Goal: Check status: Check status

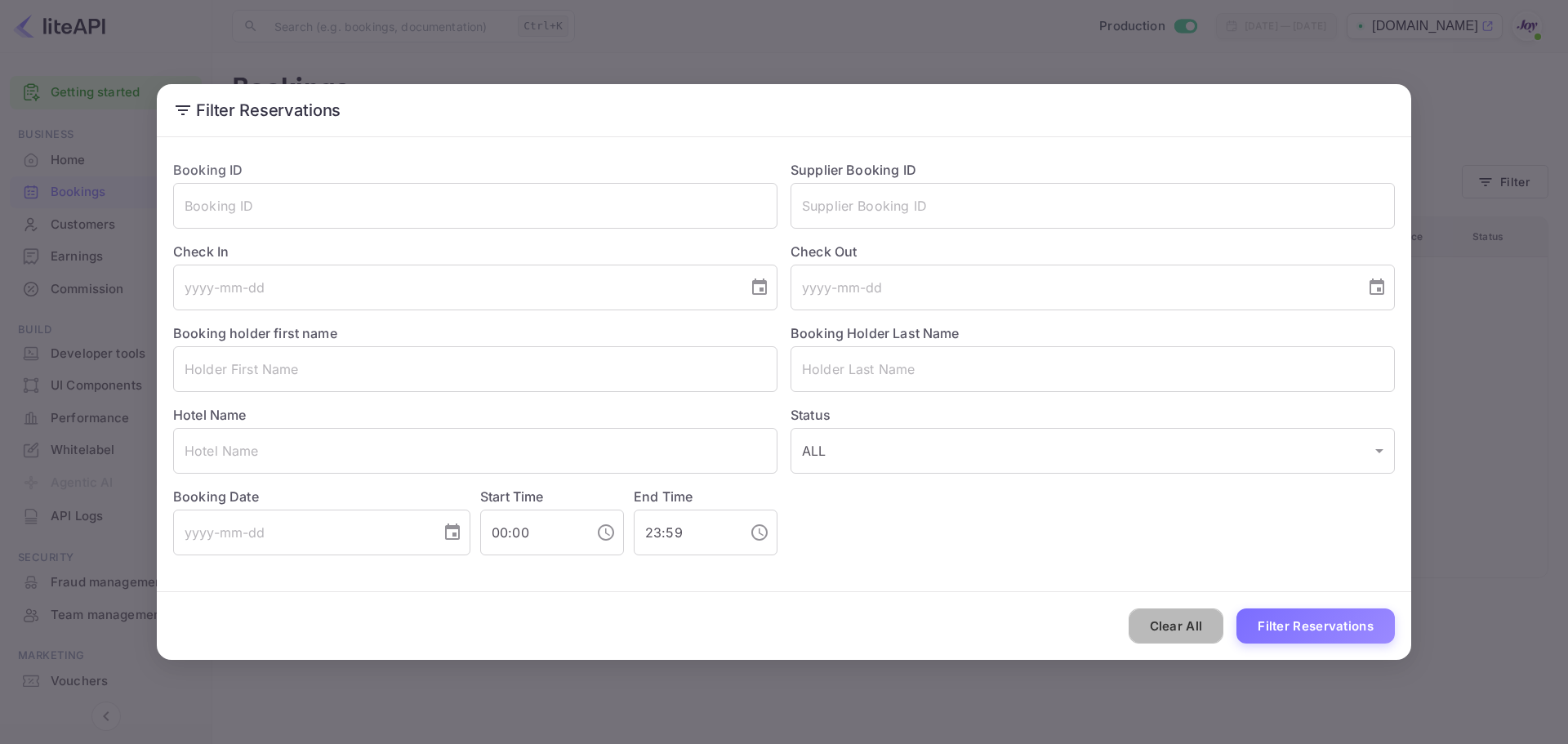
click at [1172, 625] on button "Clear All" at bounding box center [1177, 626] width 96 height 35
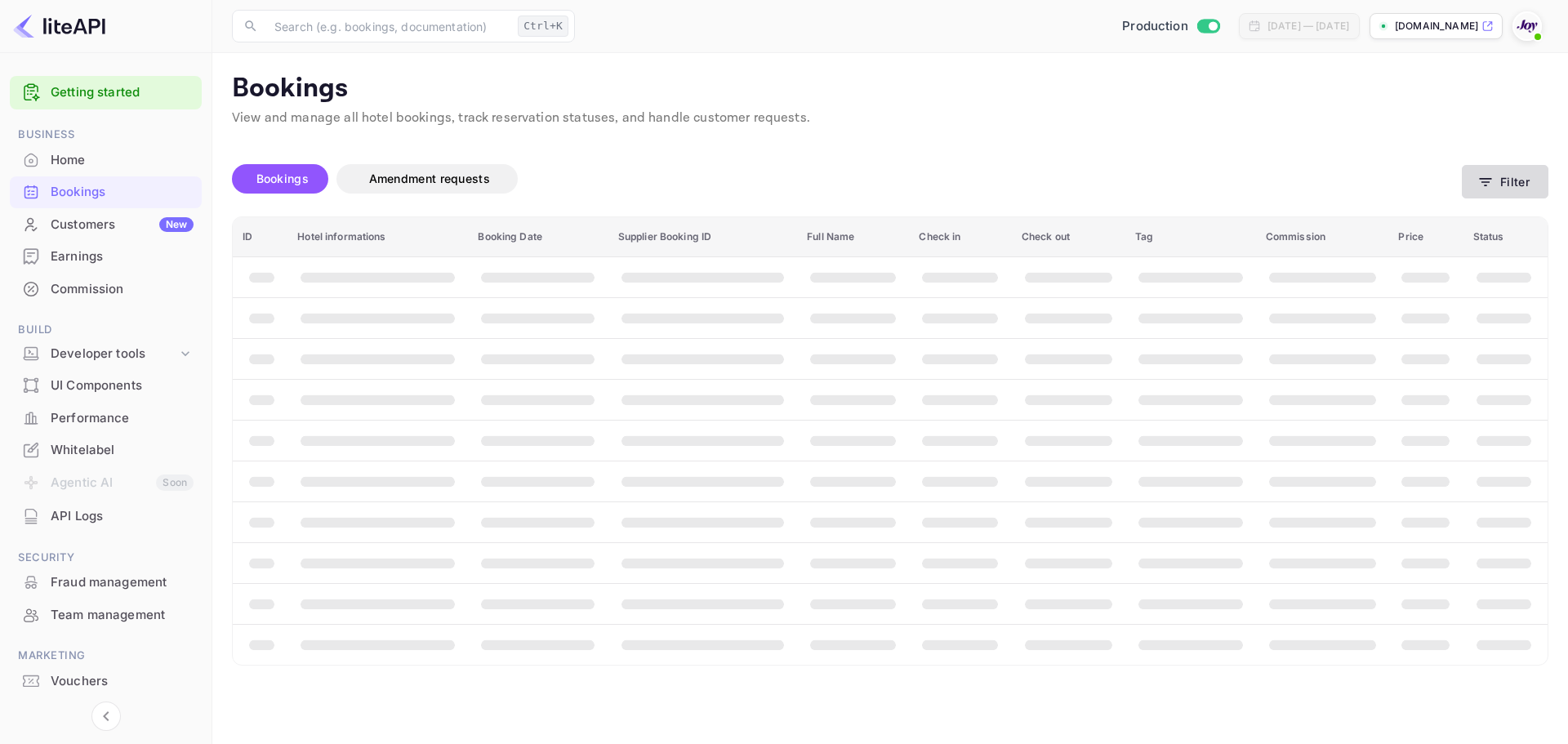
click at [1506, 178] on button "Filter" at bounding box center [1505, 182] width 86 height 33
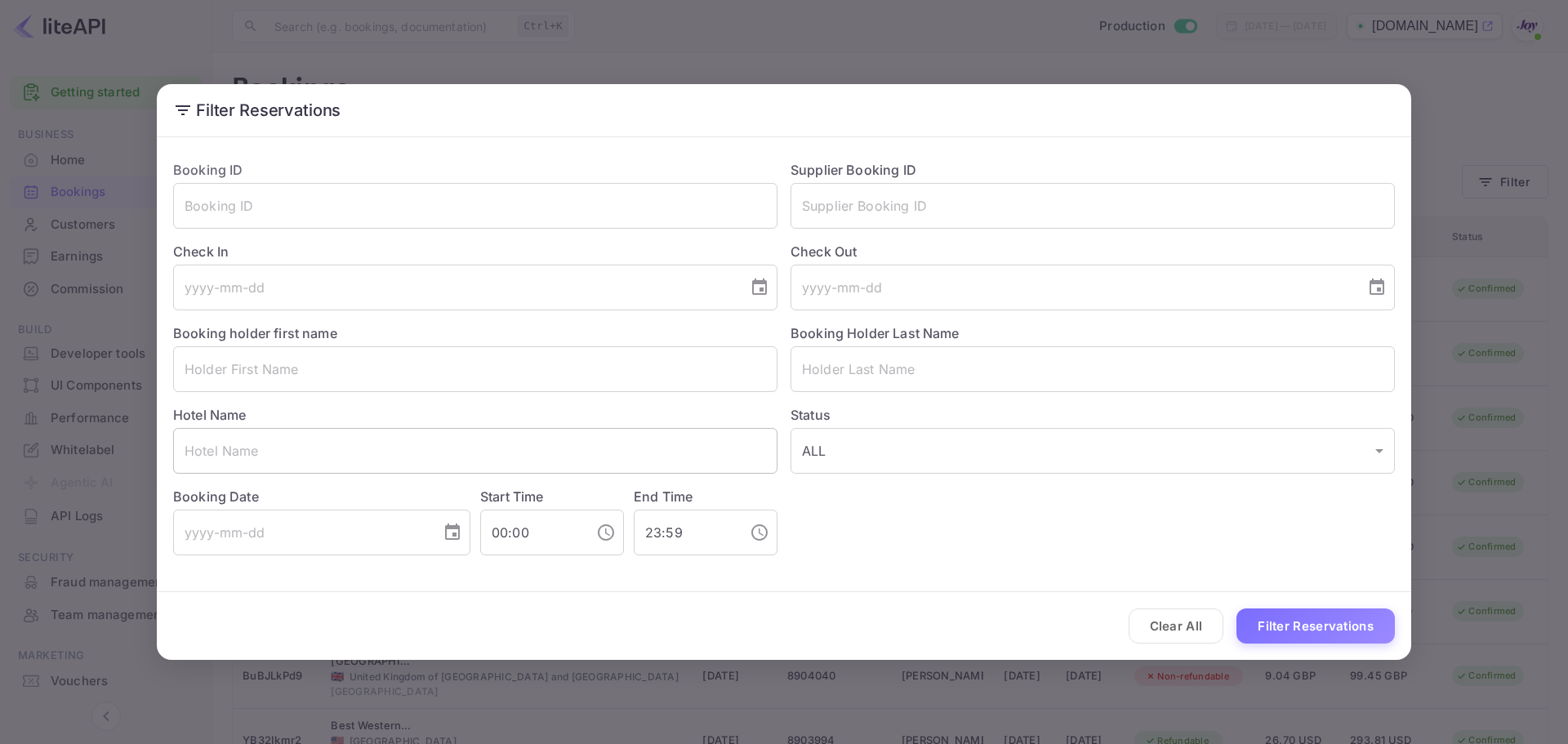
paste input "[GEOGRAPHIC_DATA]"
click at [346, 456] on input "text" at bounding box center [475, 451] width 604 height 46
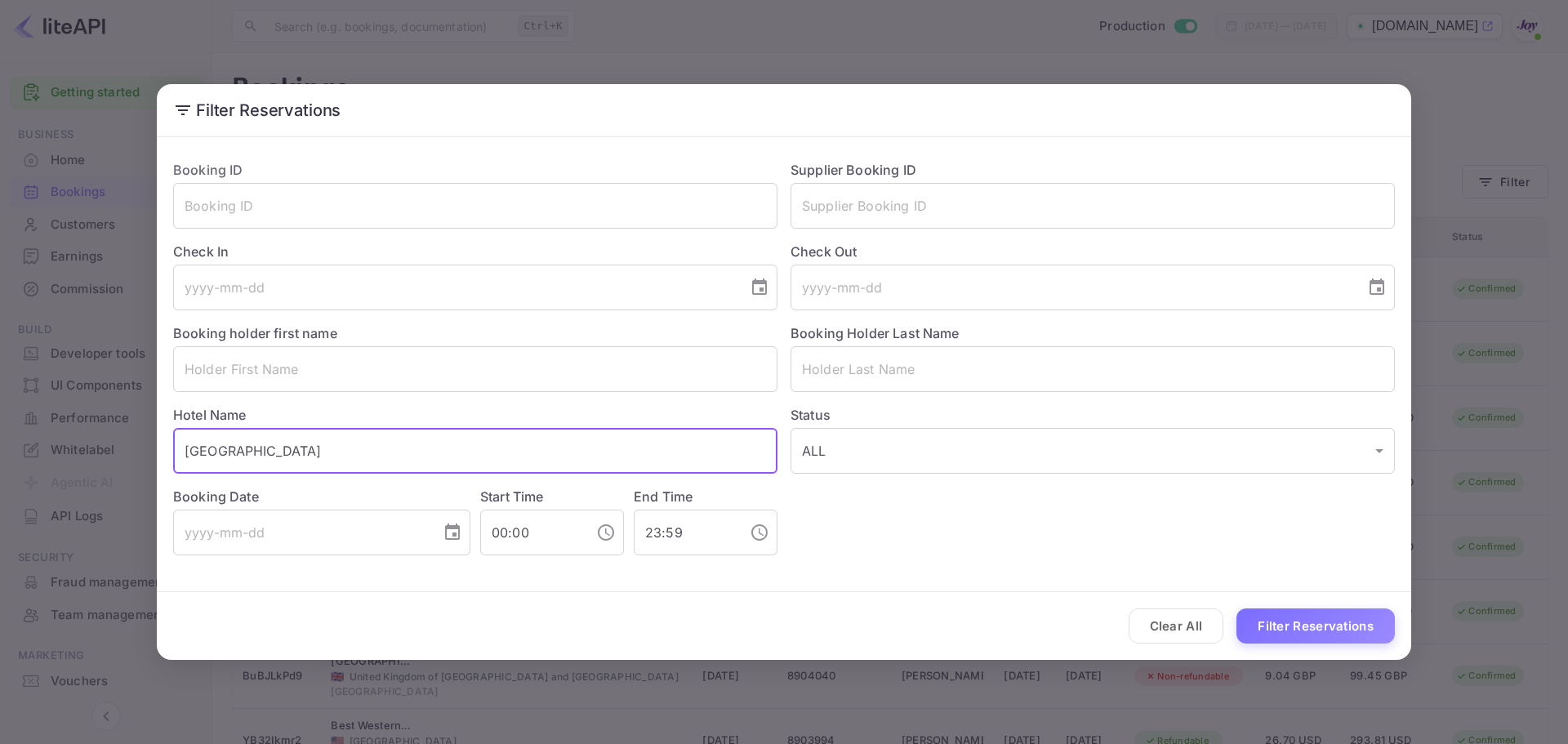
type input "[GEOGRAPHIC_DATA]"
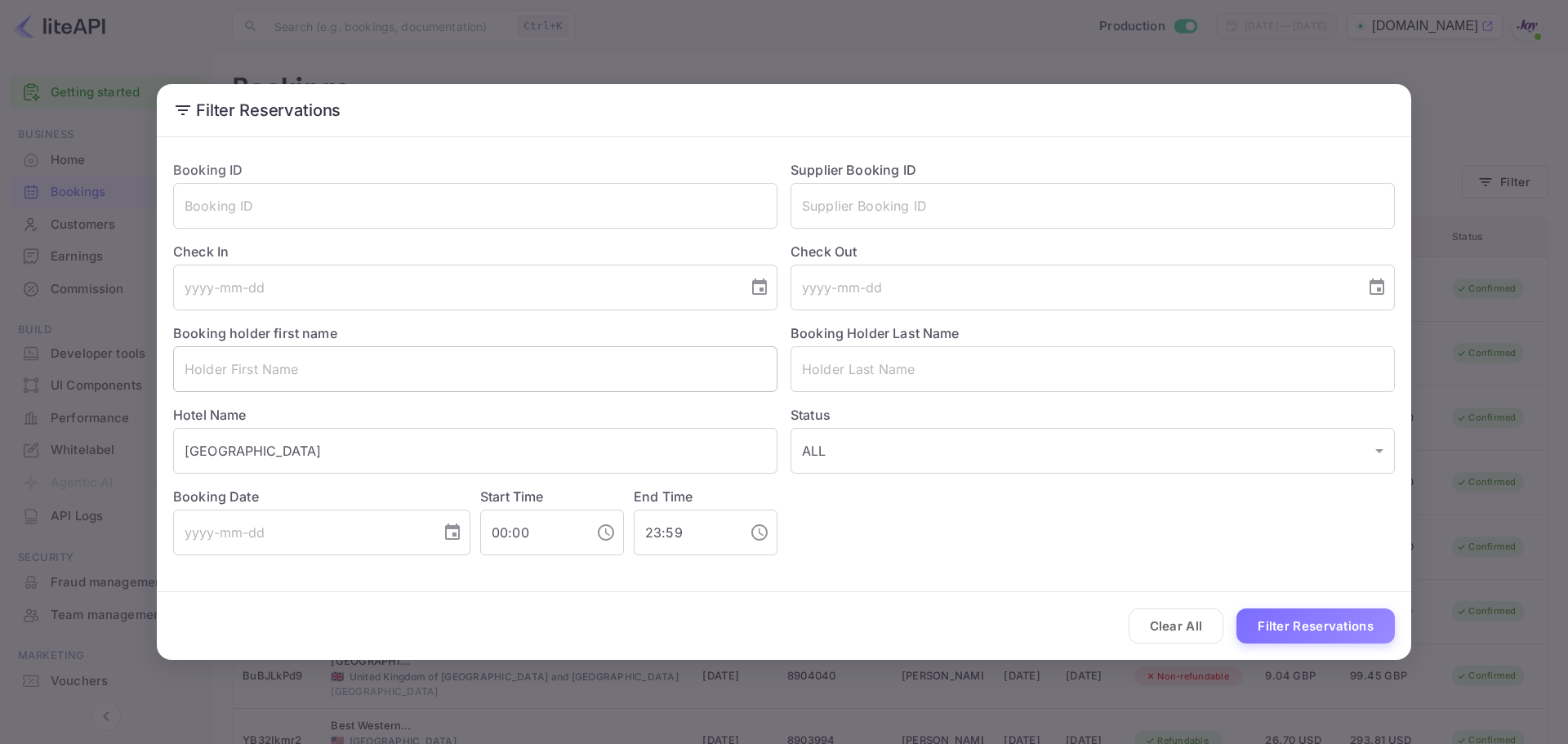
click at [294, 385] on input "text" at bounding box center [475, 369] width 604 height 46
paste input "[PERSON_NAME]"
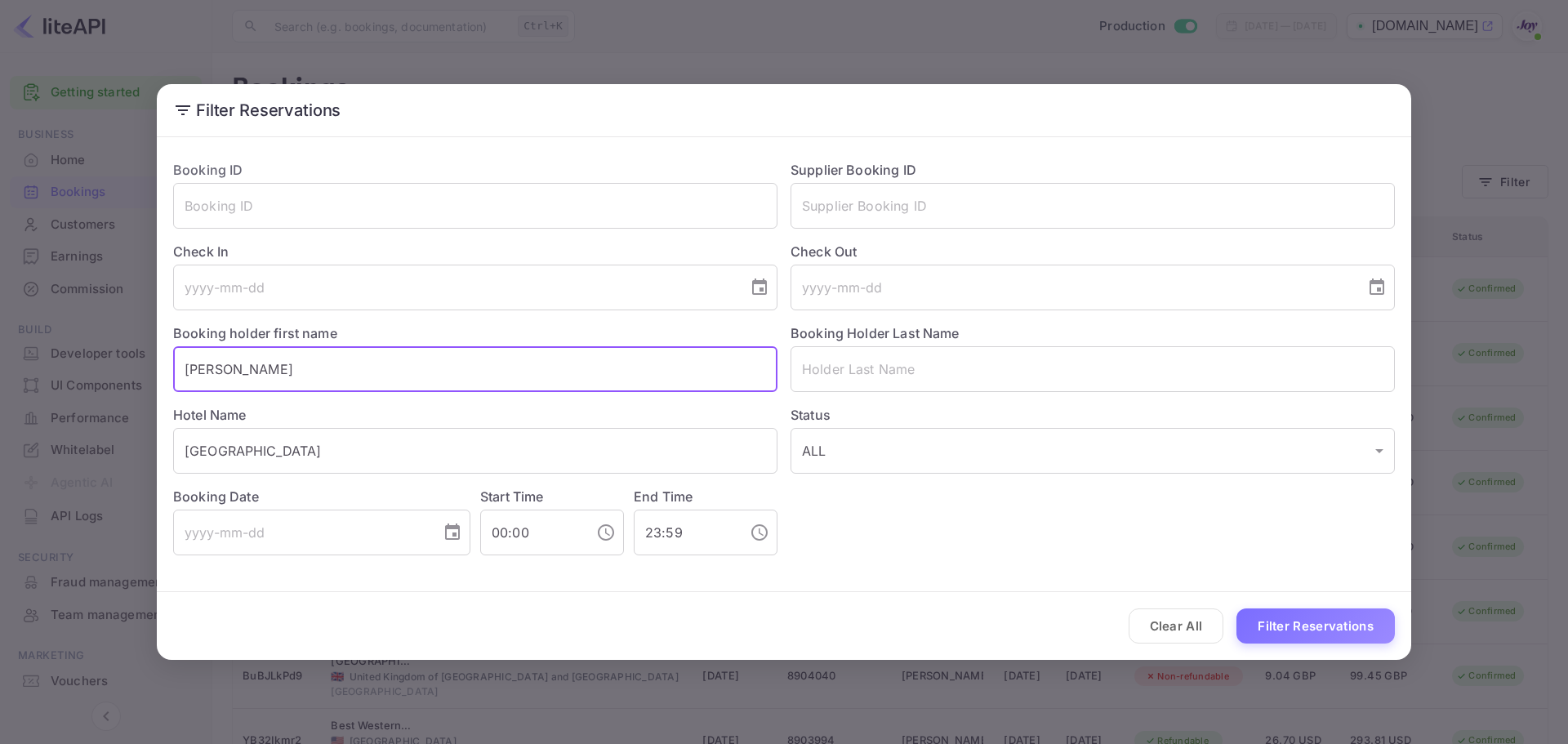
drag, startPoint x: 213, startPoint y: 374, endPoint x: 359, endPoint y: 368, distance: 146.1
click at [356, 368] on input "[PERSON_NAME]" at bounding box center [475, 369] width 604 height 46
type input "[PERSON_NAME]"
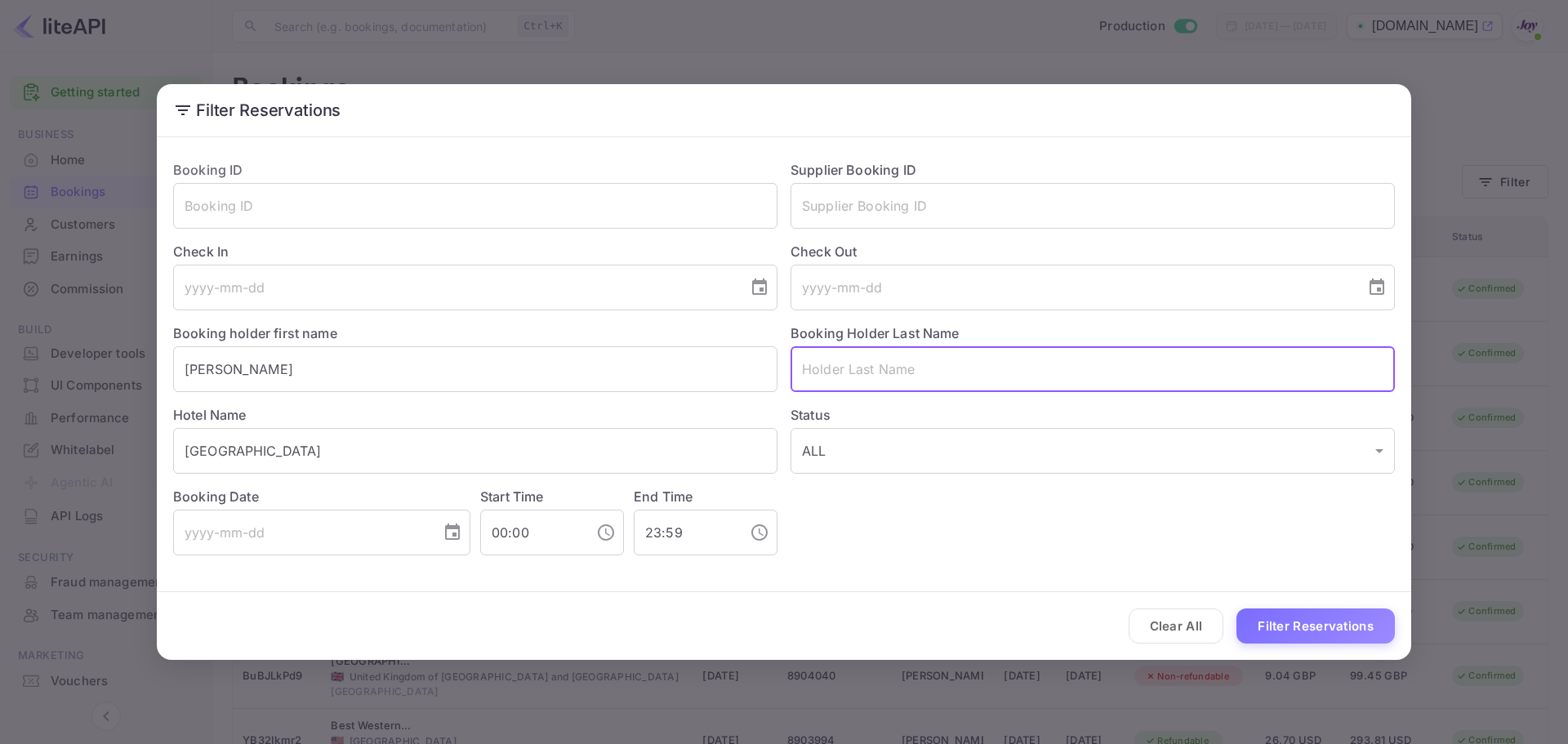
click at [907, 354] on input "text" at bounding box center [1092, 369] width 604 height 46
paste input "[PERSON_NAME]"
drag, startPoint x: 831, startPoint y: 365, endPoint x: 637, endPoint y: 375, distance: 194.3
click at [641, 377] on div "Booking ID ​ Supplier Booking ID ​ Check In ​ Check Out ​ Booking holder first …" at bounding box center [777, 351] width 1235 height 408
type input "[PERSON_NAME]"
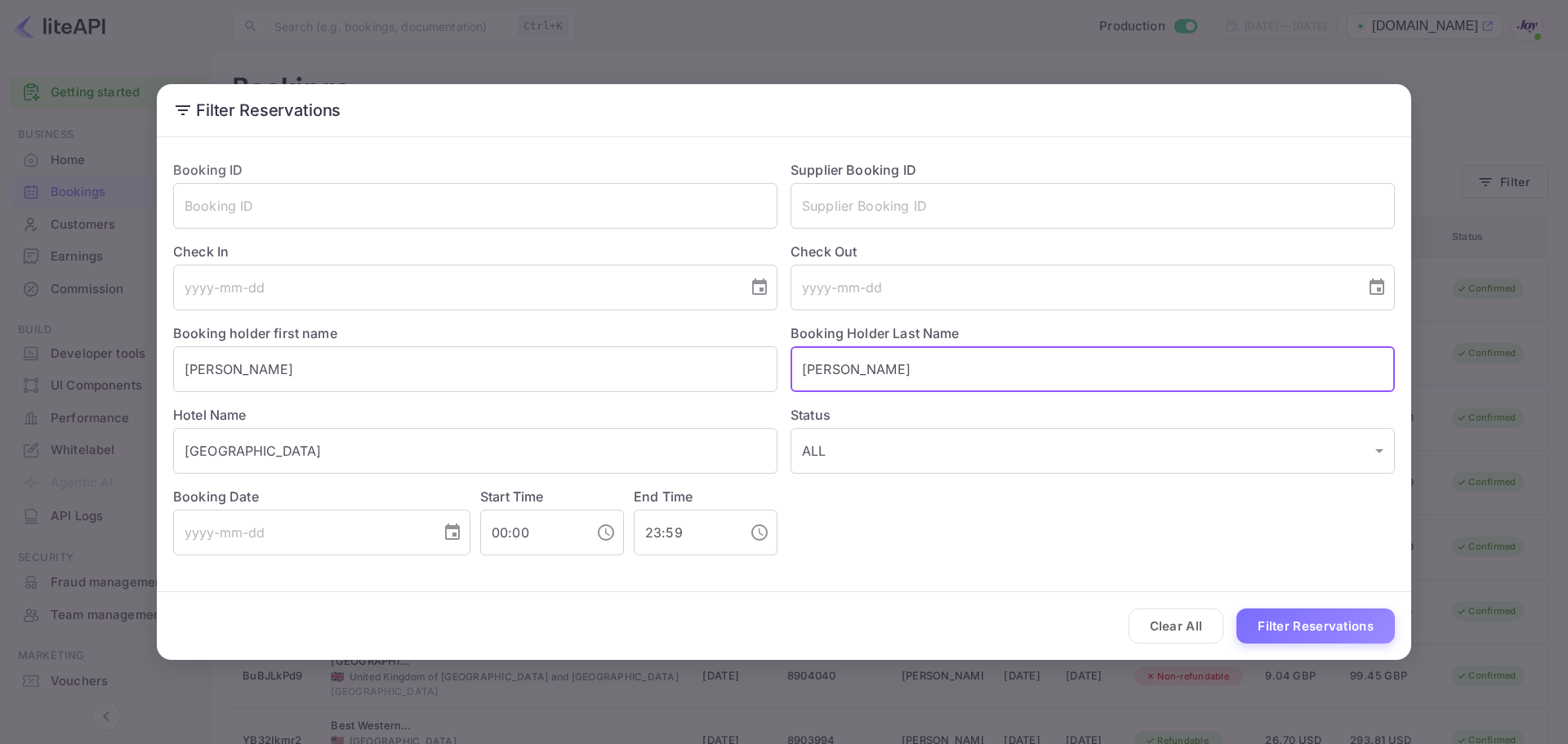
click at [1293, 624] on button "Filter Reservations" at bounding box center [1316, 626] width 158 height 35
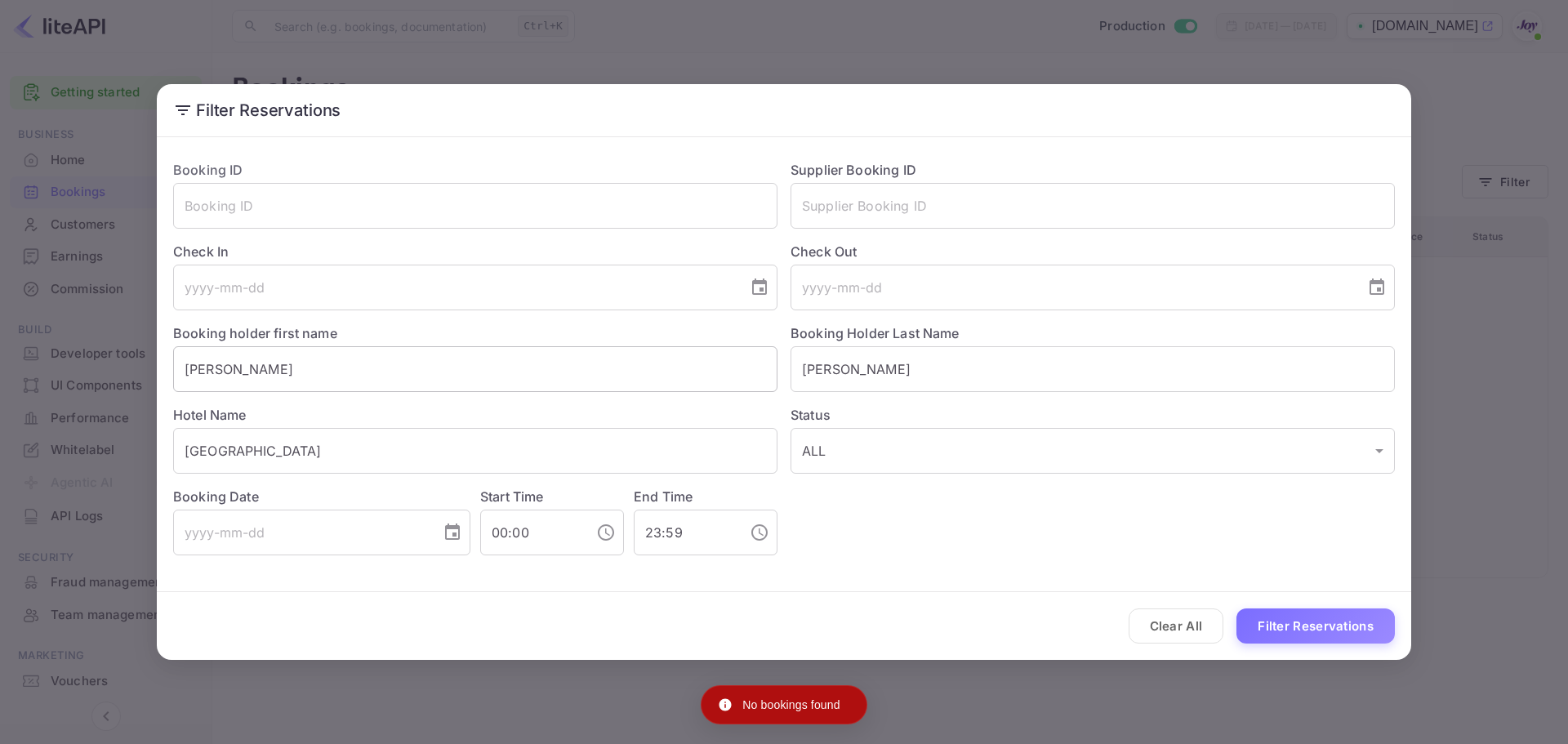
drag, startPoint x: 866, startPoint y: 375, endPoint x: 531, endPoint y: 376, distance: 335.0
click at [662, 377] on div "Booking ID ​ Supplier Booking ID ​ Check In ​ Check Out ​ Booking holder first …" at bounding box center [777, 351] width 1235 height 408
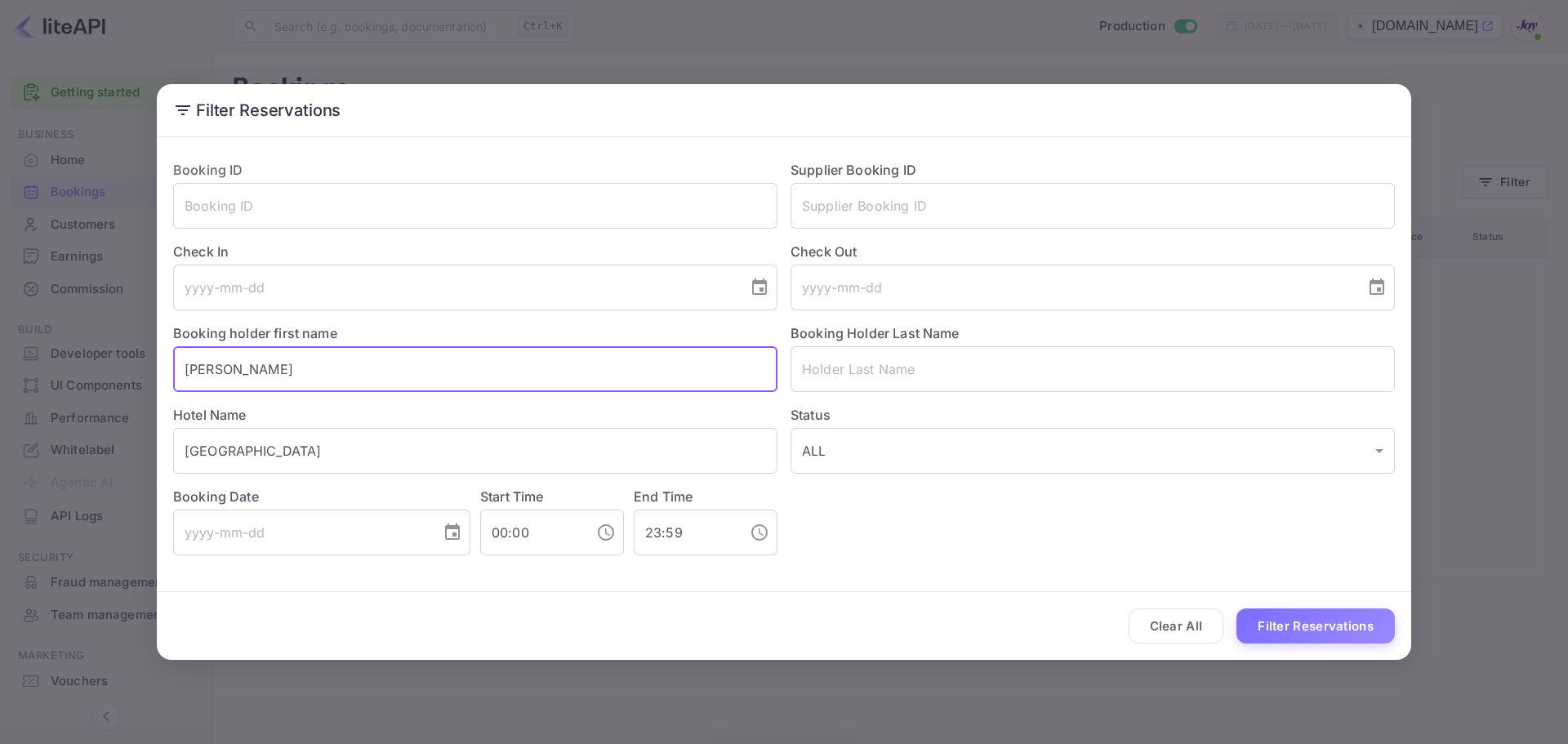
drag, startPoint x: 397, startPoint y: 380, endPoint x: 0, endPoint y: 348, distance: 398.3
click at [0, 348] on div "Filter Reservations Booking ID ​ Supplier Booking ID ​ Check In ​ Check Out ​ B…" at bounding box center [784, 372] width 1568 height 744
click at [1345, 616] on button "Filter Reservations" at bounding box center [1316, 626] width 158 height 35
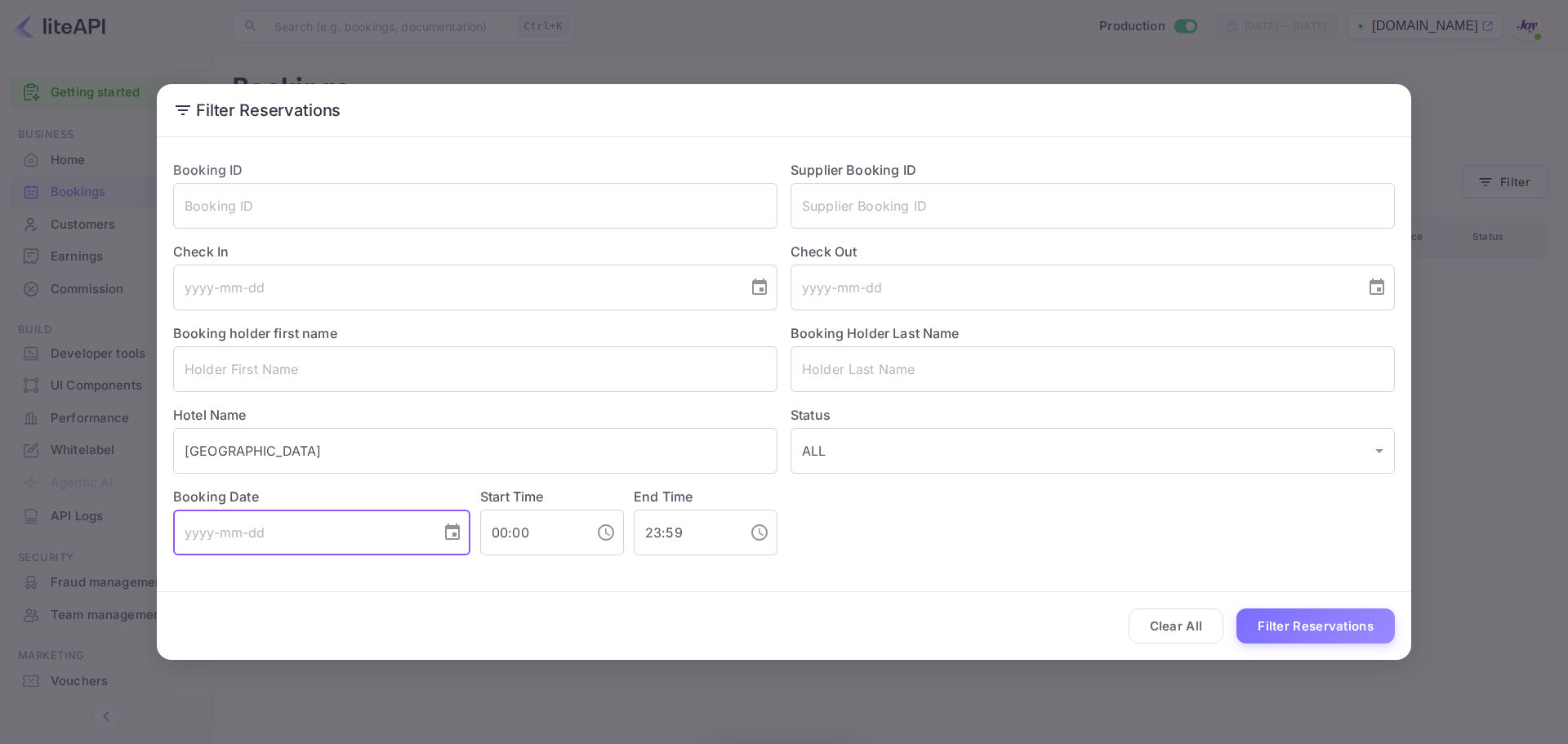
click at [378, 526] on input "tel" at bounding box center [302, 533] width 257 height 46
drag, startPoint x: 453, startPoint y: 526, endPoint x: 463, endPoint y: 532, distance: 11.7
click at [456, 529] on icon "Choose date" at bounding box center [452, 531] width 15 height 17
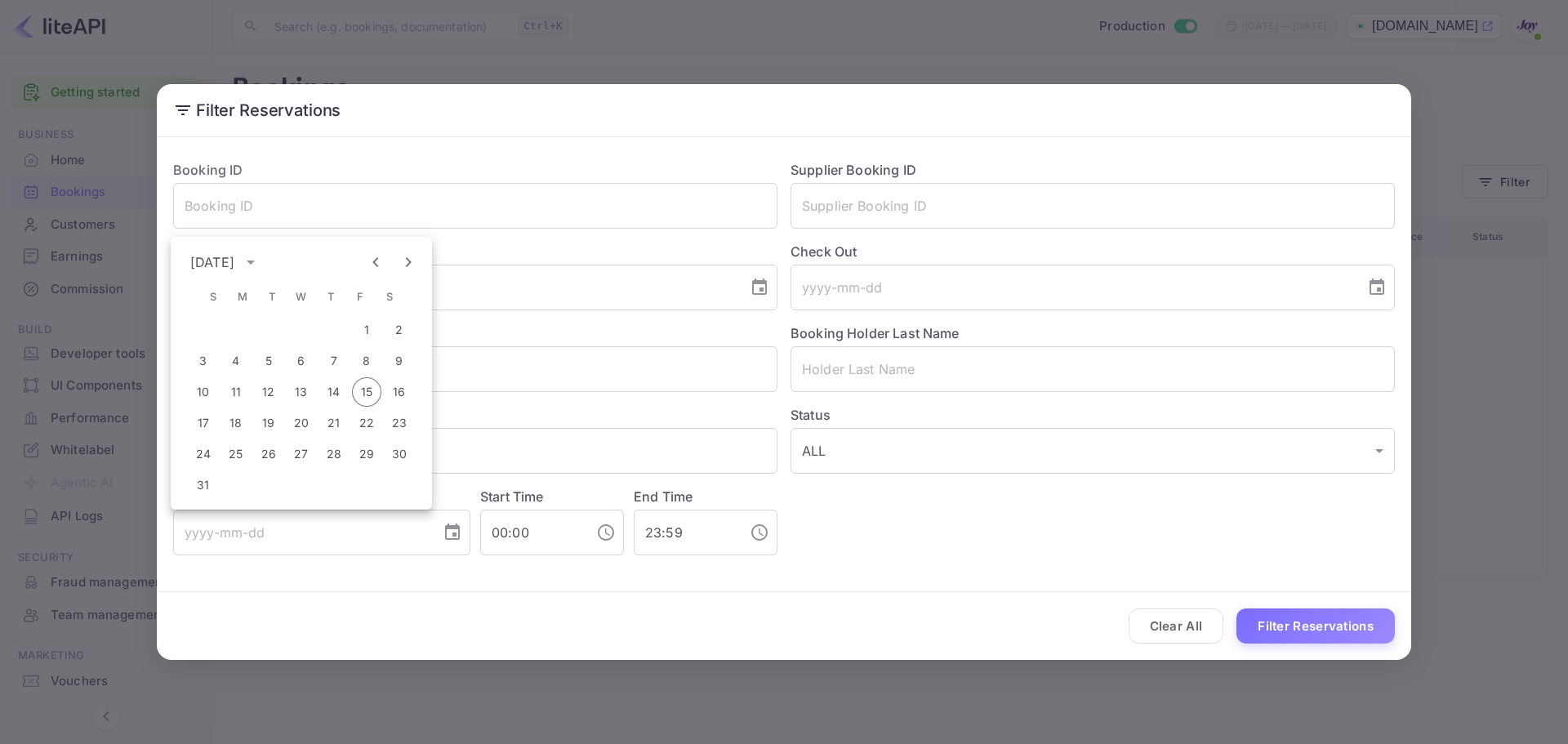
click at [407, 269] on icon "Next month" at bounding box center [408, 262] width 19 height 19
click at [338, 385] on button "18" at bounding box center [333, 391] width 29 height 29
type input "[DATE]"
click at [395, 531] on input "[DATE]" at bounding box center [302, 533] width 257 height 46
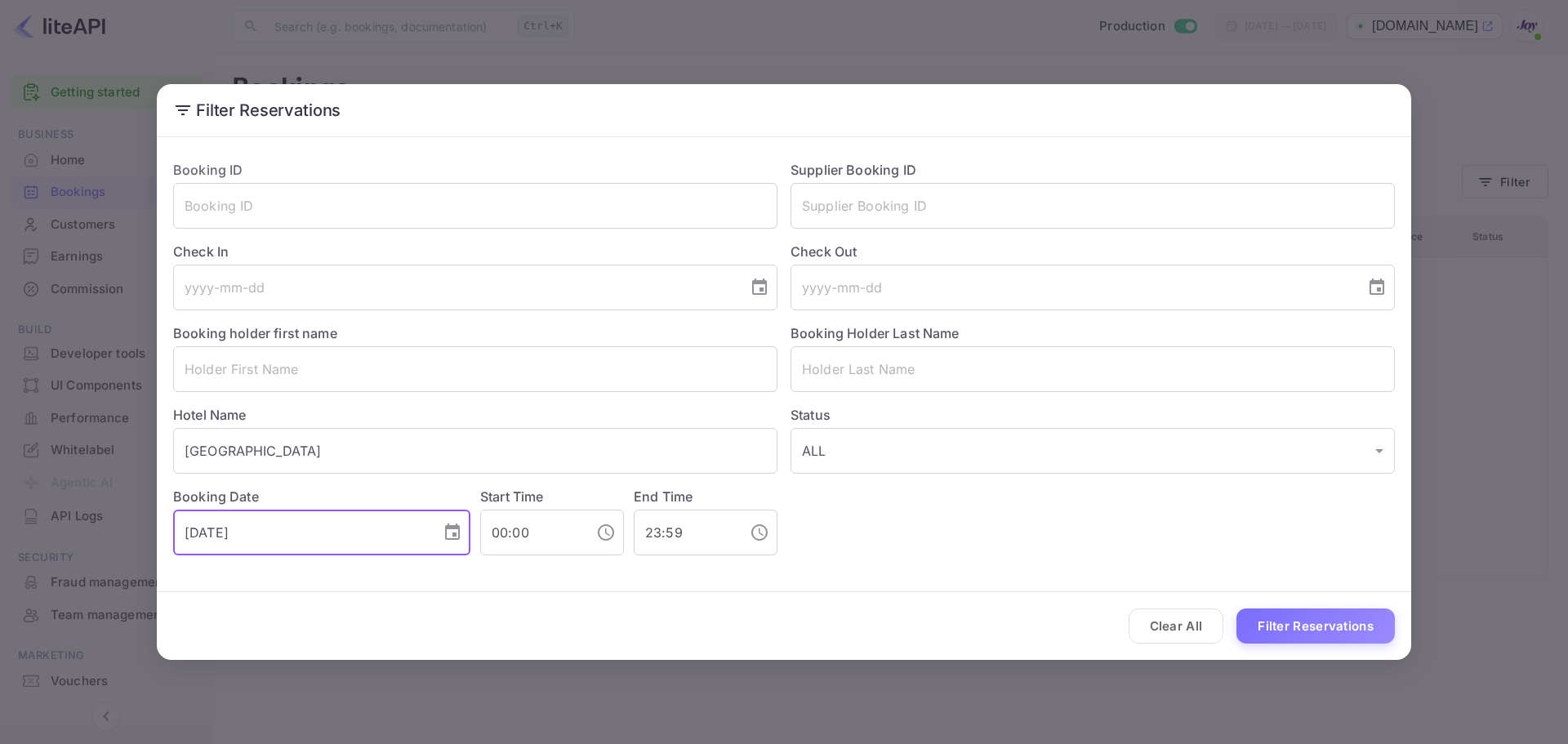
click at [395, 531] on input "[DATE]" at bounding box center [302, 533] width 257 height 46
click at [1180, 617] on button "Clear All" at bounding box center [1177, 626] width 96 height 35
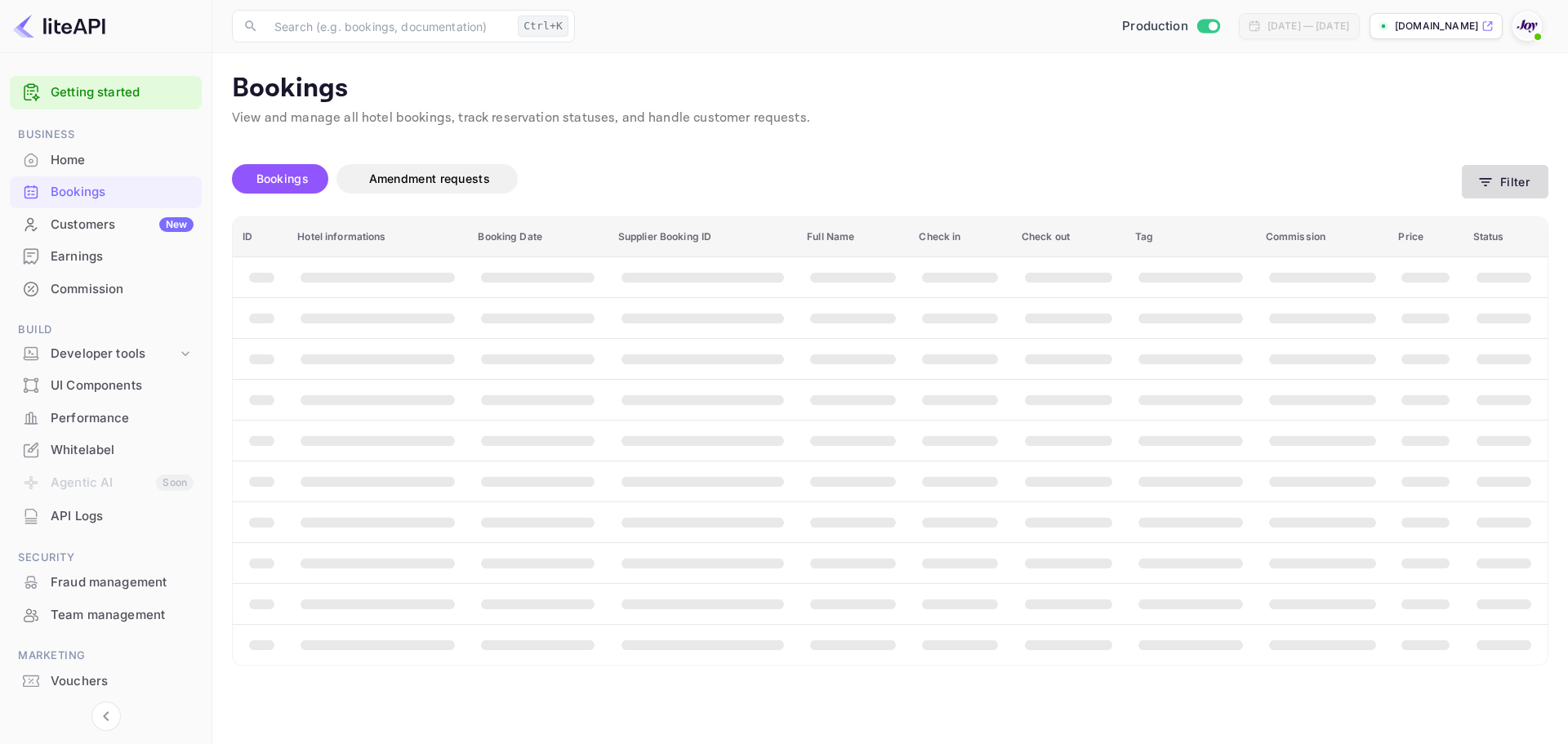
click at [1501, 188] on button "Filter" at bounding box center [1505, 182] width 86 height 33
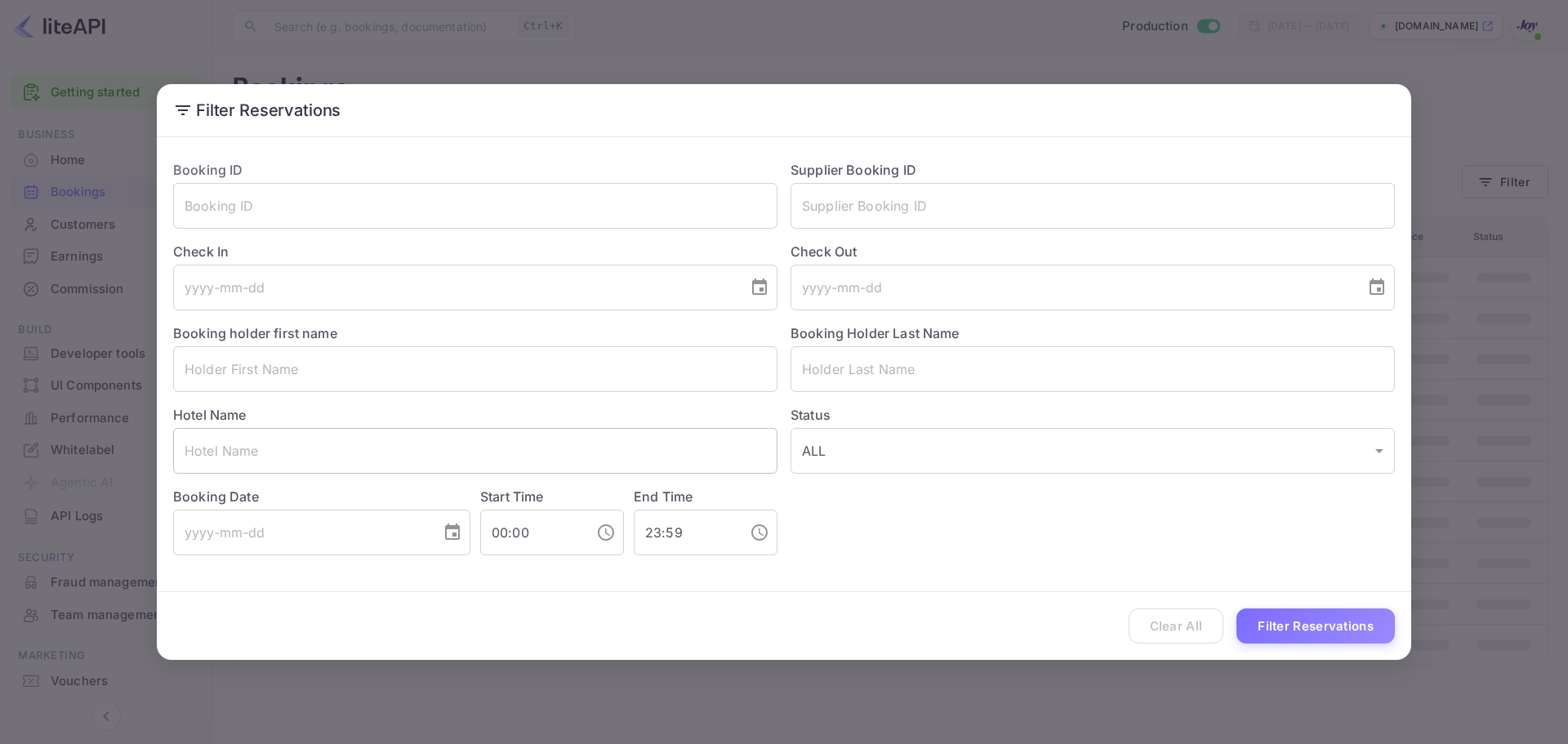
click at [369, 442] on input "text" at bounding box center [475, 451] width 604 height 46
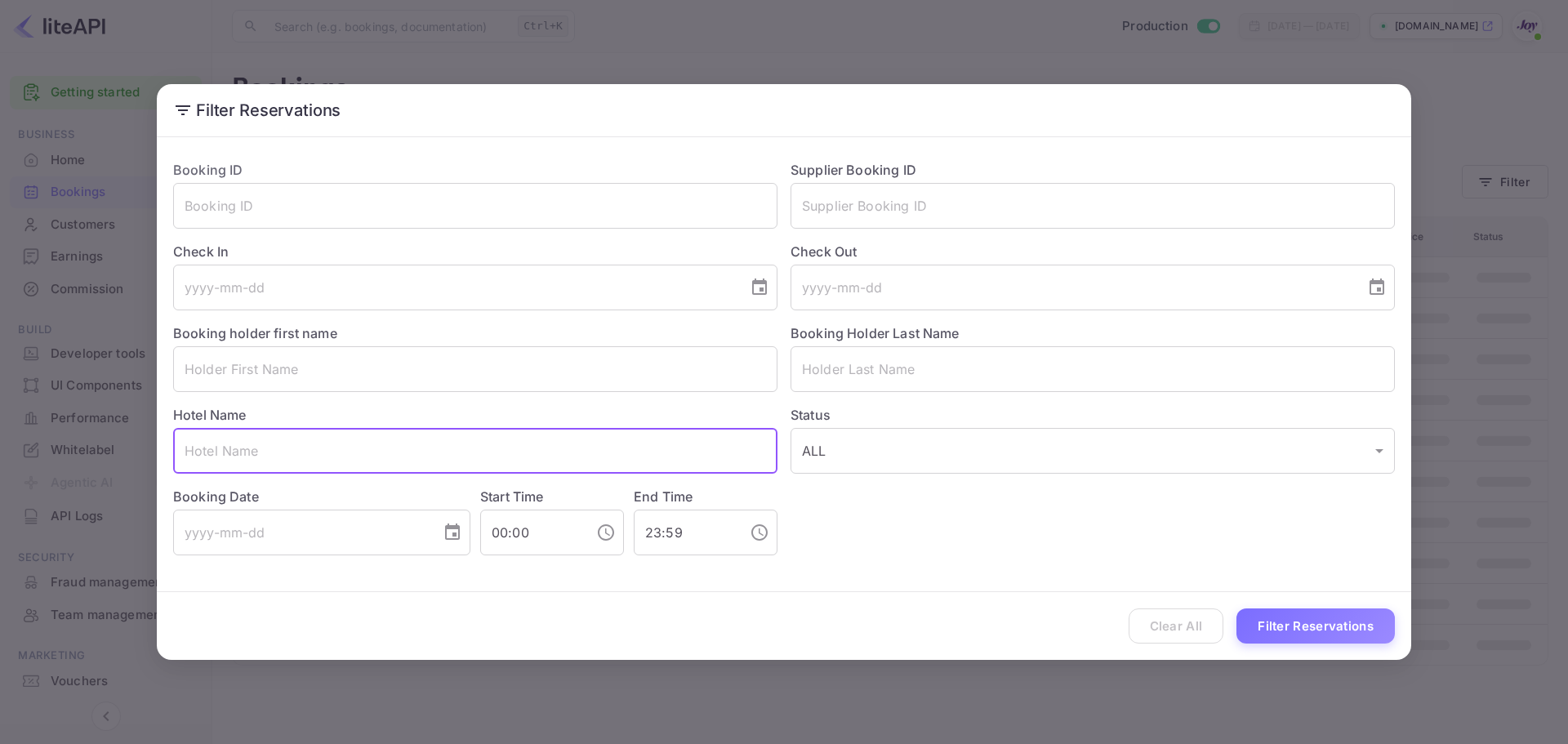
paste input "Hotel is [GEOGRAPHIC_DATA]"
type input "Hotel is [GEOGRAPHIC_DATA]"
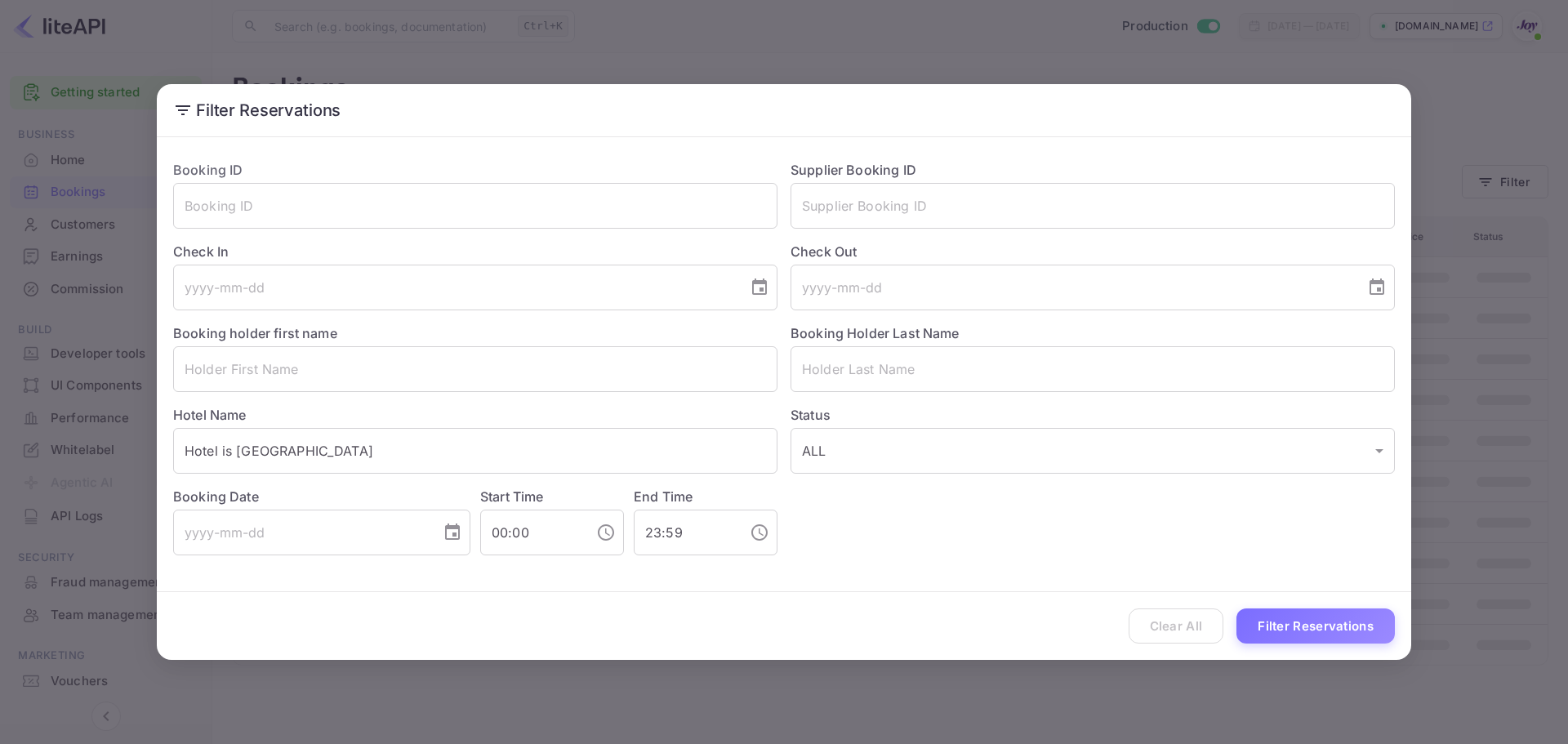
click at [1002, 485] on div "Booking ID ​ Supplier Booking ID ​ Check In ​ Check Out ​ Booking holder first …" at bounding box center [777, 351] width 1235 height 408
click at [383, 376] on input "text" at bounding box center [475, 369] width 604 height 46
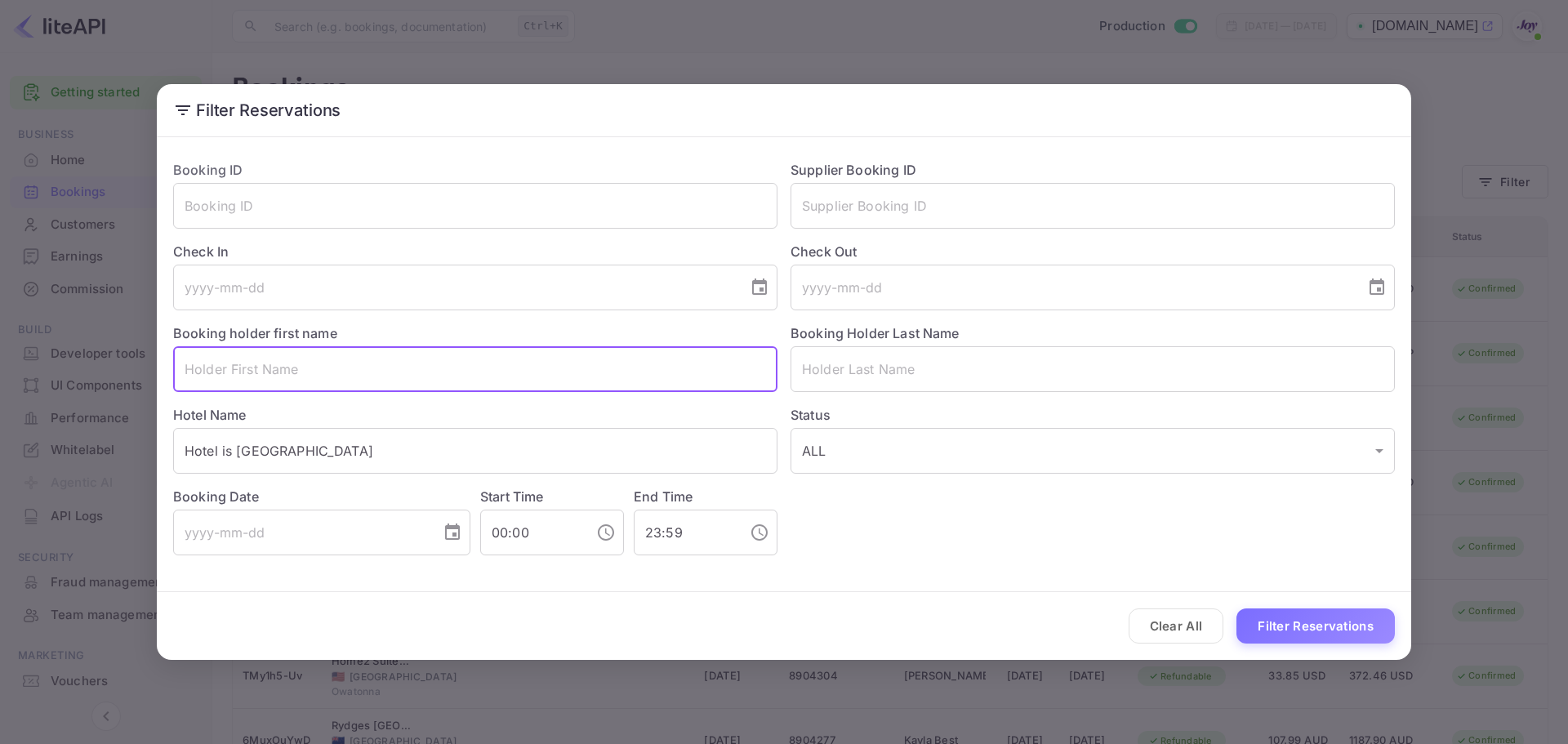
paste input "[PERSON_NAME]"
drag, startPoint x: 328, startPoint y: 368, endPoint x: 234, endPoint y: 362, distance: 94.2
click at [234, 362] on input "[PERSON_NAME]" at bounding box center [475, 369] width 604 height 46
type input "Jordan"
click at [1067, 378] on input "text" at bounding box center [1092, 369] width 604 height 46
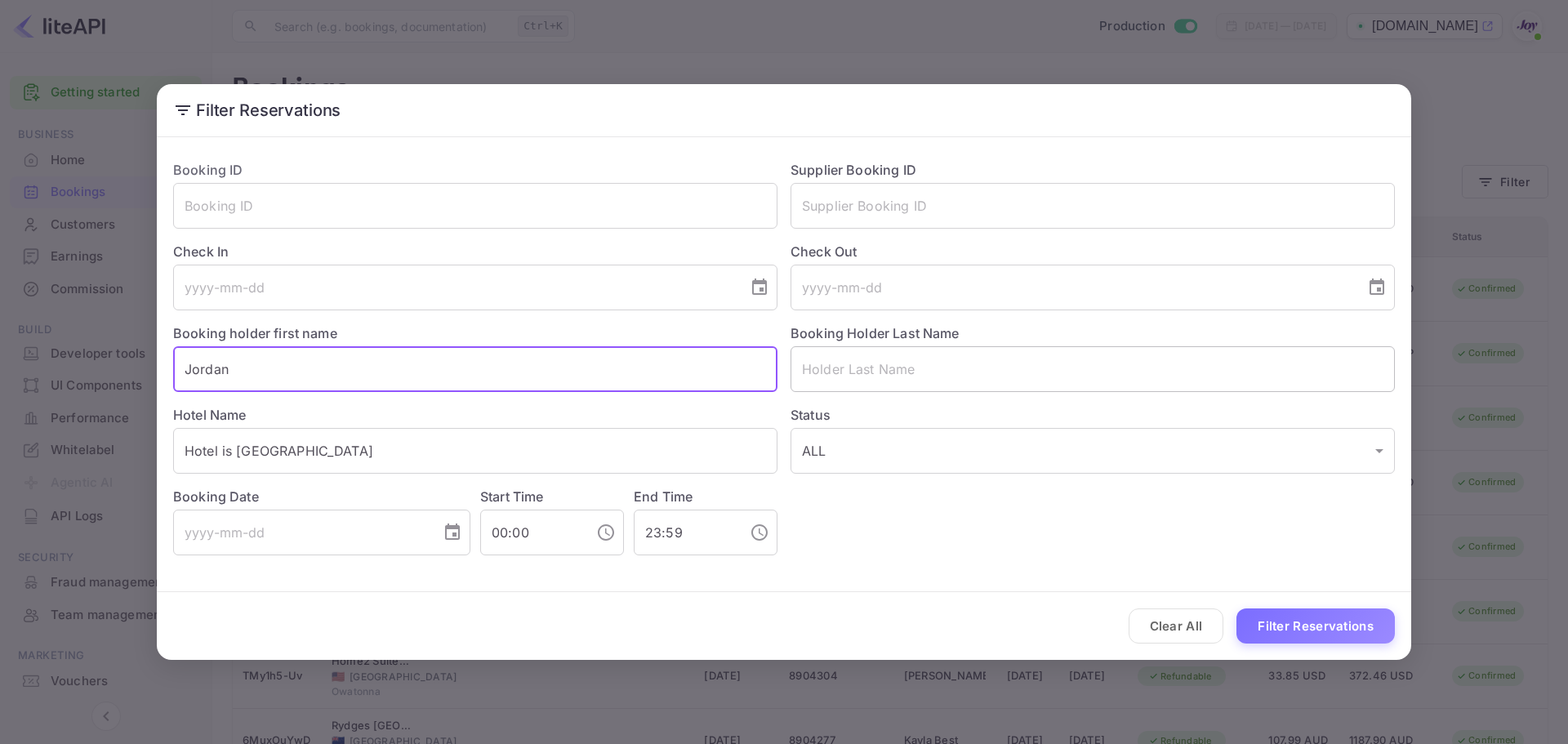
paste input "[PERSON_NAME]"
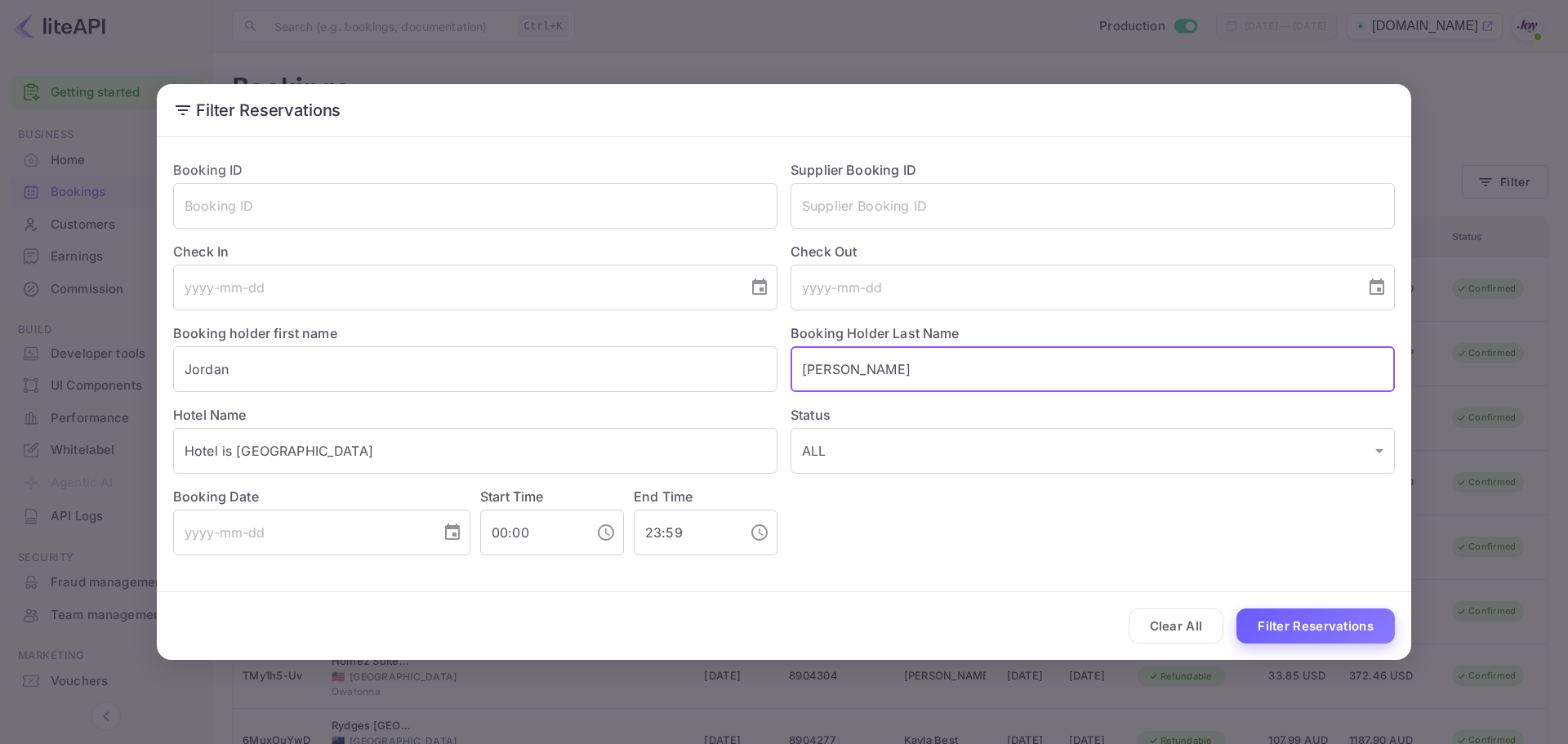
type input "[PERSON_NAME]"
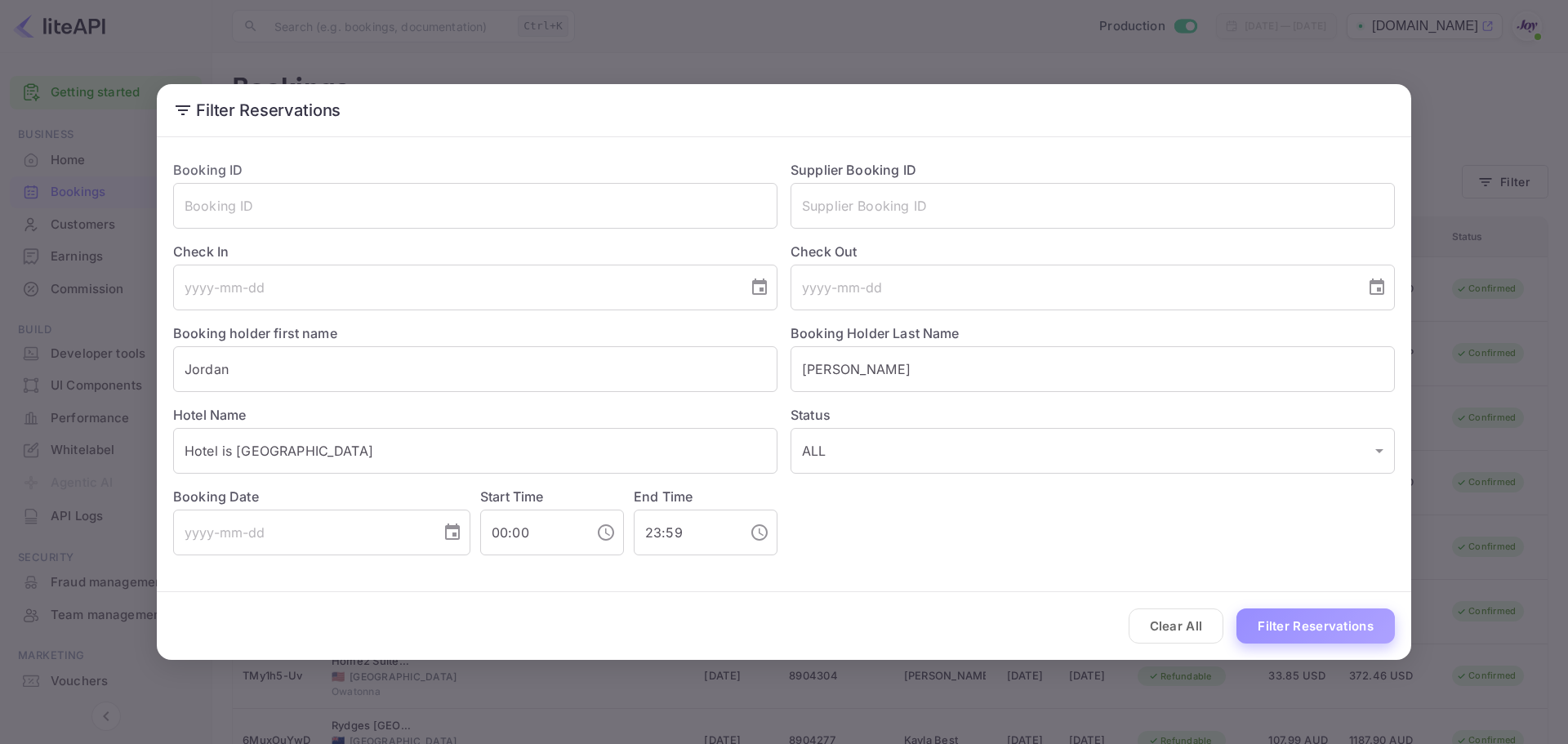
click at [1282, 625] on button "Filter Reservations" at bounding box center [1316, 626] width 158 height 35
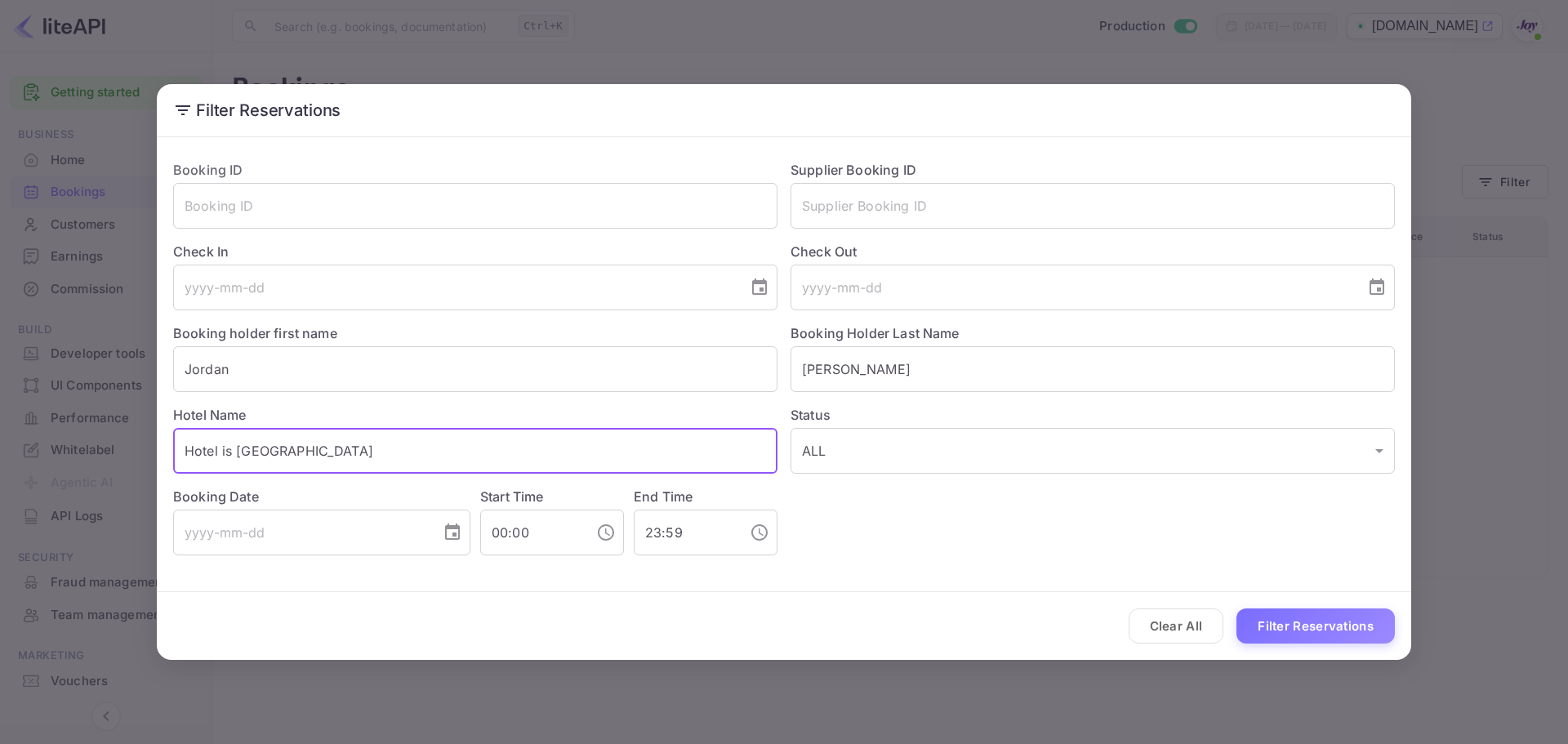
click at [478, 453] on input "Hotel is [GEOGRAPHIC_DATA]" at bounding box center [475, 451] width 604 height 46
click at [332, 384] on input "Jordan" at bounding box center [475, 369] width 604 height 46
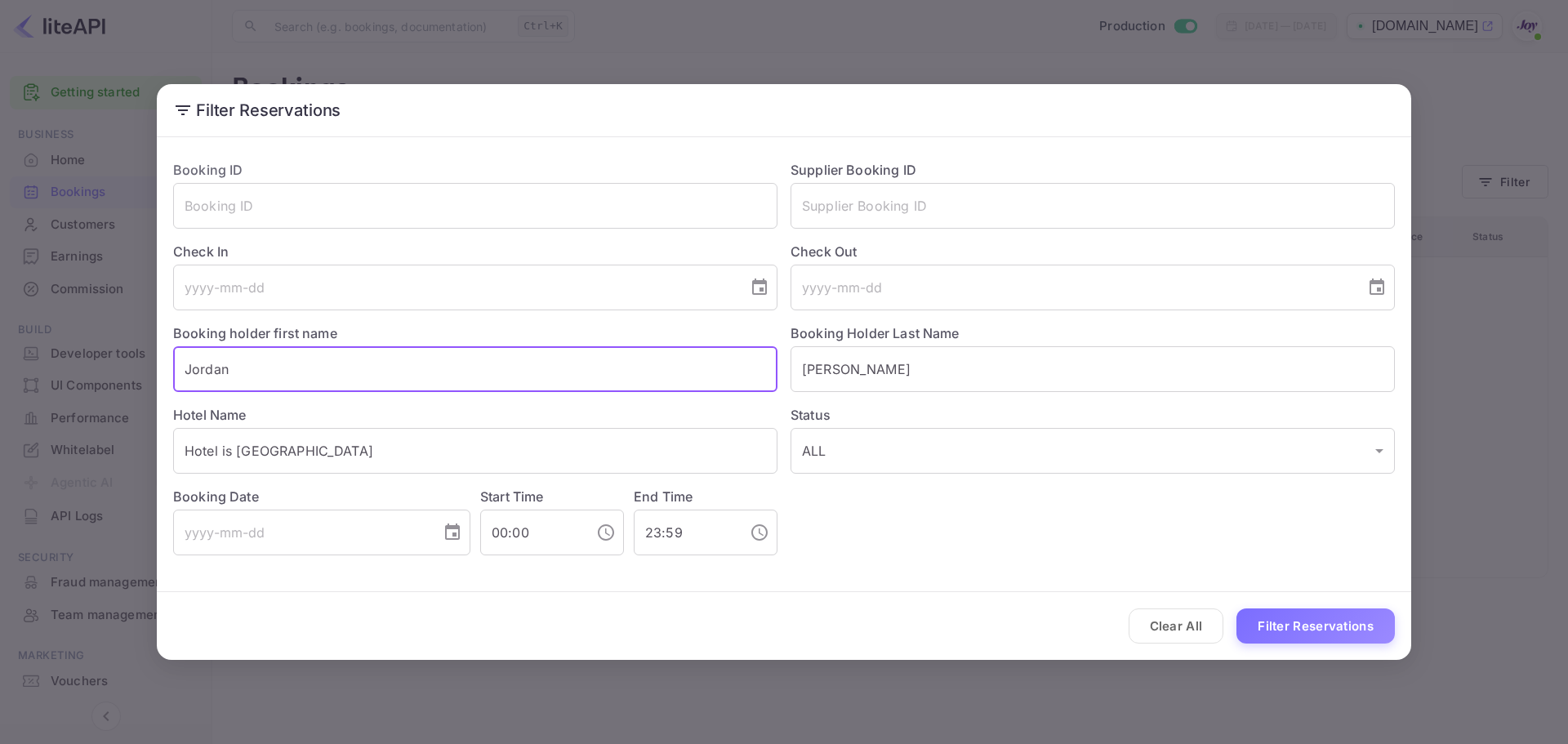
click at [332, 383] on input "Jordan" at bounding box center [475, 369] width 604 height 46
click at [329, 376] on input "Jordan" at bounding box center [475, 369] width 604 height 46
click at [335, 374] on input "Jordan" at bounding box center [475, 369] width 604 height 46
type input "J"
click at [977, 372] on input "[PERSON_NAME]" at bounding box center [1092, 369] width 604 height 46
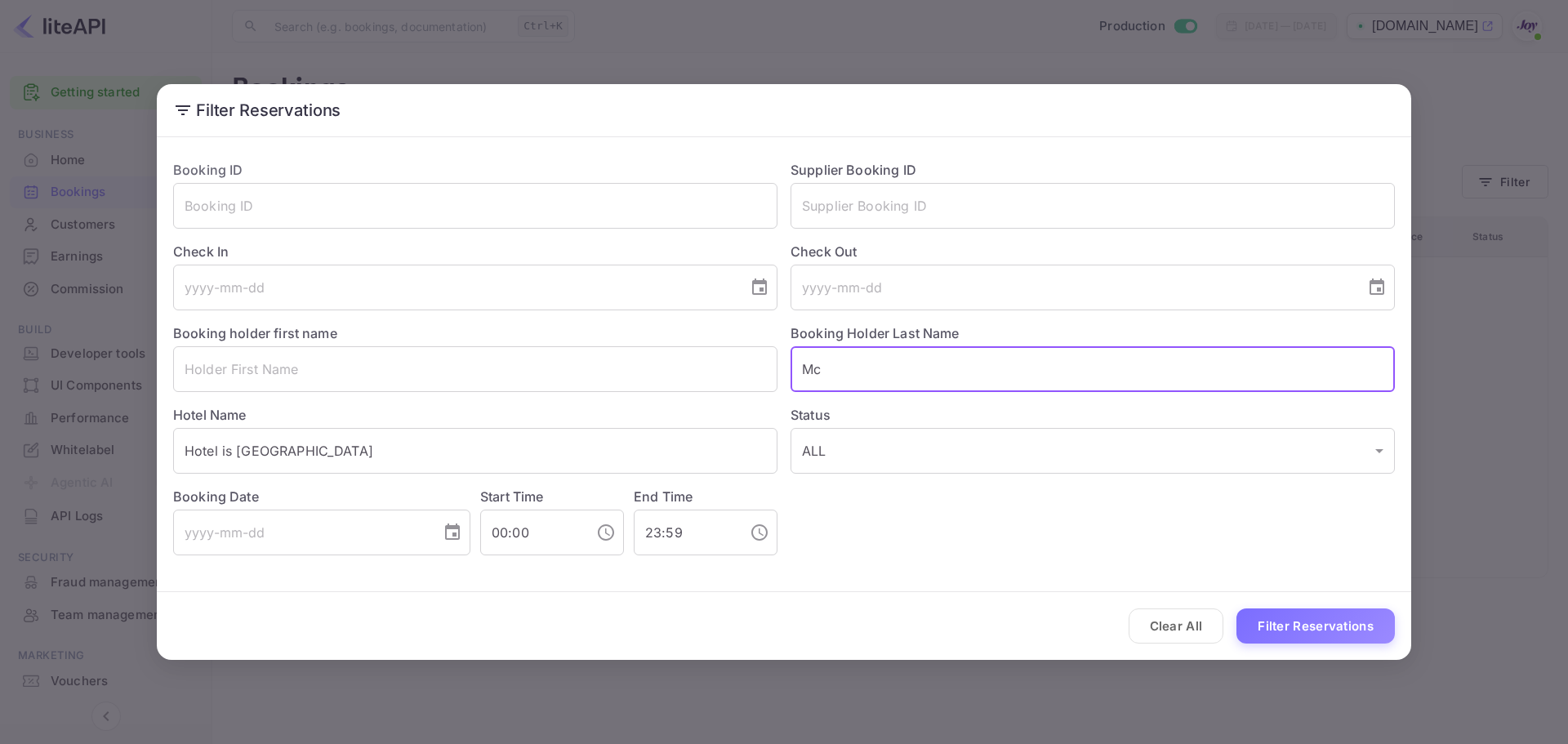
type input "M"
drag, startPoint x: 1261, startPoint y: 621, endPoint x: 1247, endPoint y: 621, distance: 14.0
click at [1256, 621] on button "Filter Reservations" at bounding box center [1316, 626] width 158 height 35
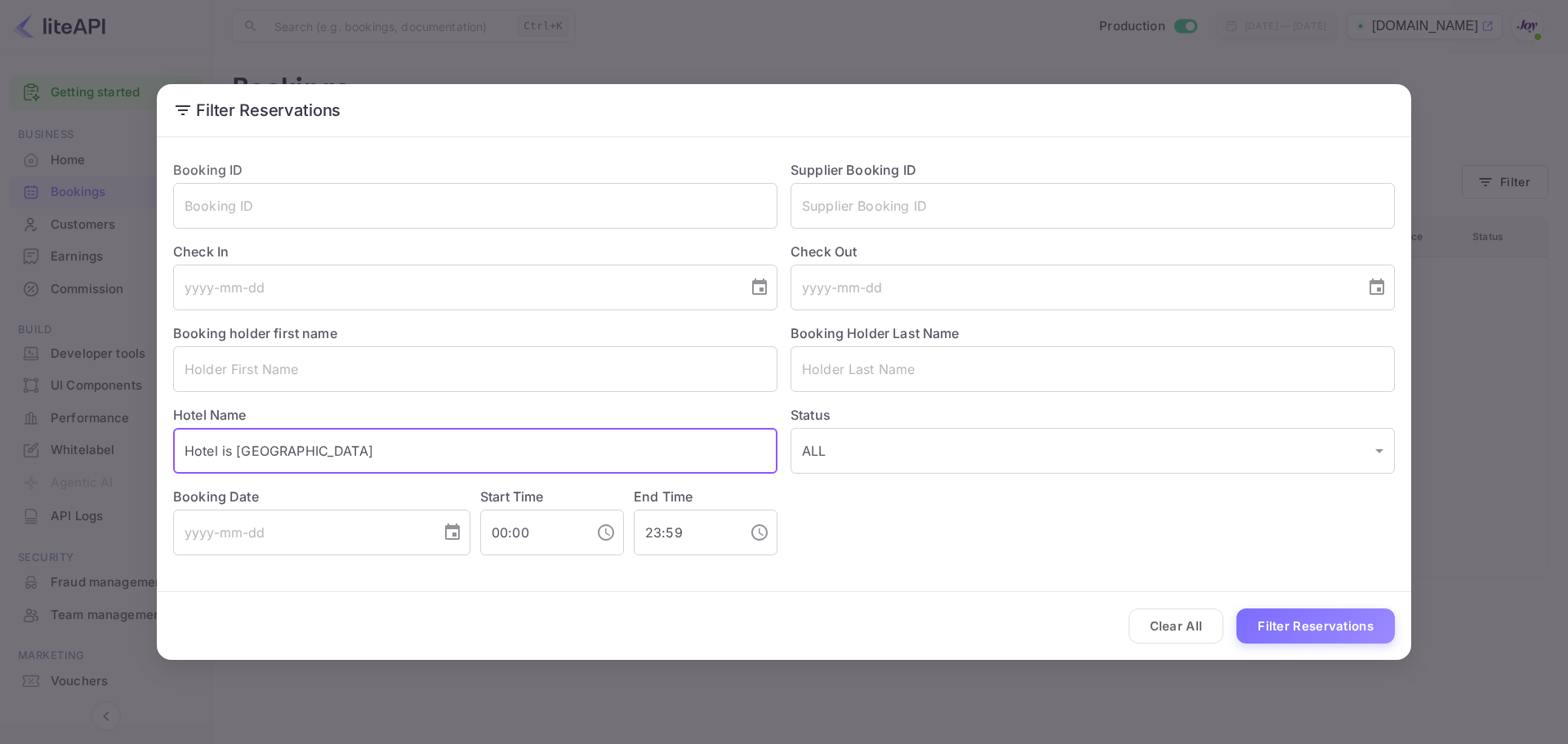
drag, startPoint x: 235, startPoint y: 449, endPoint x: 0, endPoint y: 413, distance: 237.7
click at [0, 427] on div "Filter Reservations Booking ID ​ Supplier Booking ID ​ Check In ​ Check Out ​ B…" at bounding box center [784, 372] width 1568 height 744
type input "[GEOGRAPHIC_DATA]"
click at [1269, 633] on button "Filter Reservations" at bounding box center [1316, 626] width 158 height 35
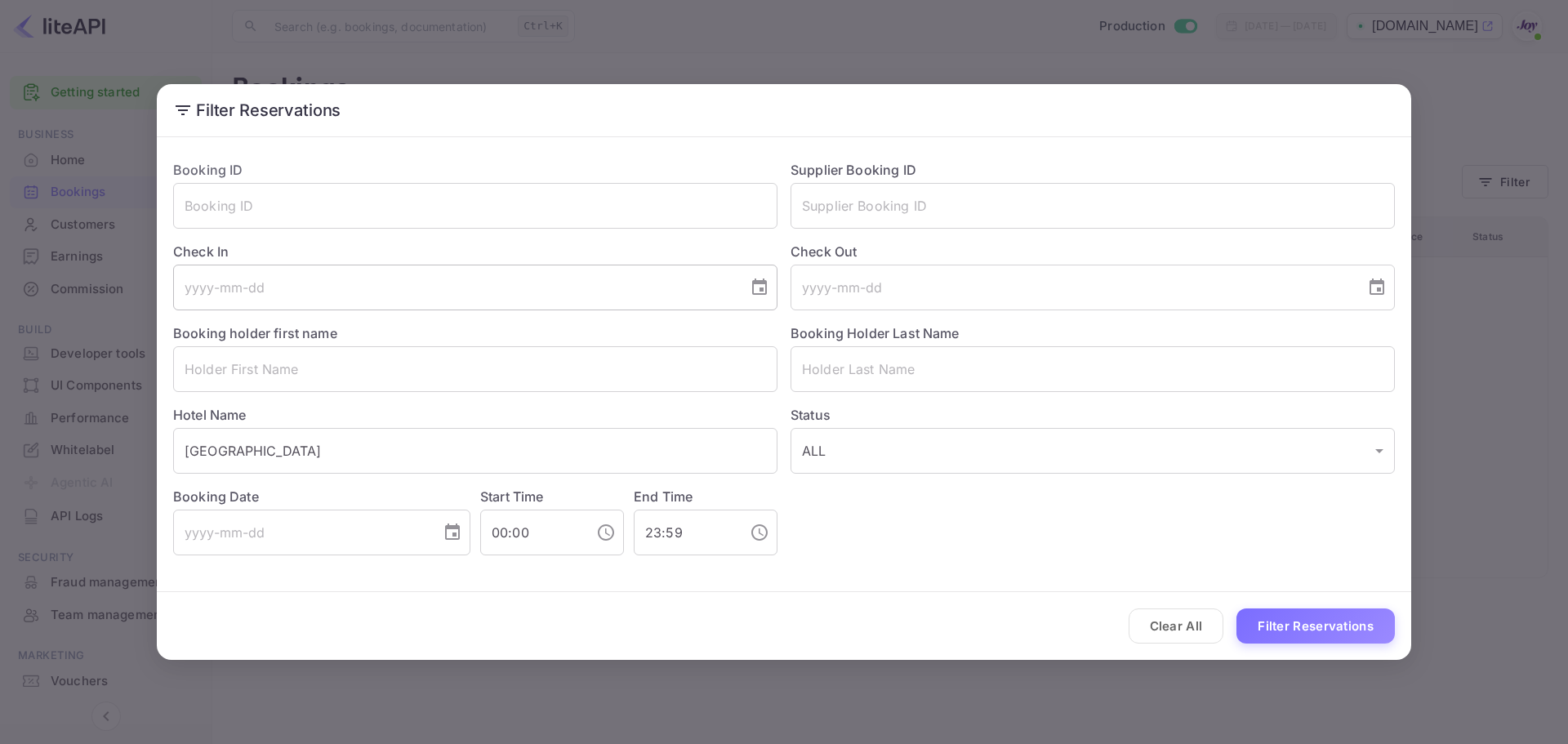
click at [762, 290] on icon "Choose date" at bounding box center [759, 287] width 15 height 17
click at [522, 463] on button "15" at bounding box center [520, 465] width 29 height 29
type input "[DATE]"
drag, startPoint x: 1403, startPoint y: 285, endPoint x: 1393, endPoint y: 286, distance: 10.0
click at [1404, 285] on div "Booking ID ​ Supplier Booking ID ​ Check In [DATE] ​ Check Out ​ Booking holder…" at bounding box center [784, 357] width 1255 height 428
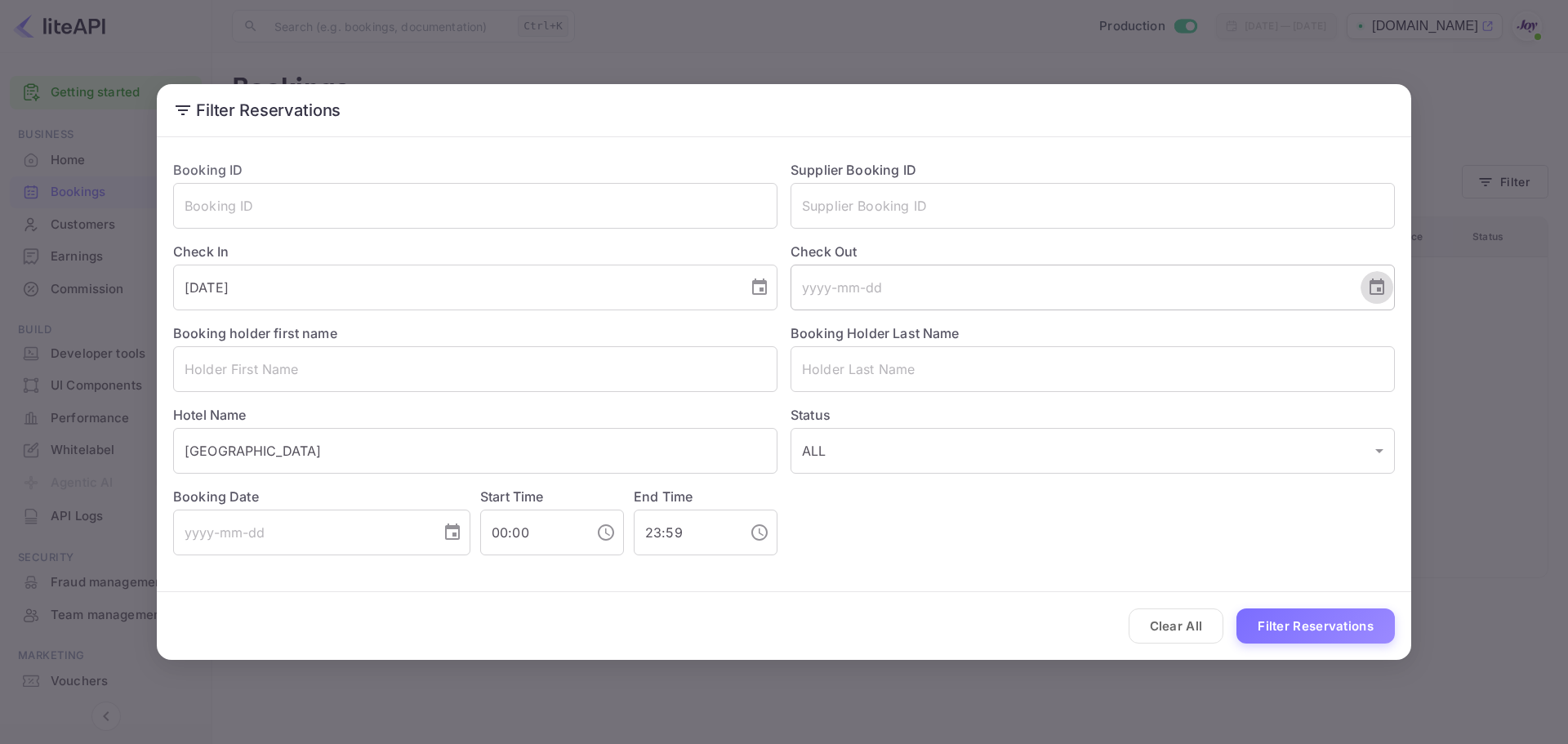
click at [1388, 288] on button "Choose date" at bounding box center [1376, 287] width 33 height 33
click at [985, 494] on button "17" at bounding box center [974, 496] width 29 height 29
click at [1321, 638] on button "Filter Reservations" at bounding box center [1316, 626] width 158 height 35
click at [1388, 286] on button "Choose date, selected date is Aug 17, 2025" at bounding box center [1376, 287] width 33 height 33
click at [1171, 472] on button "16" at bounding box center [1170, 465] width 29 height 29
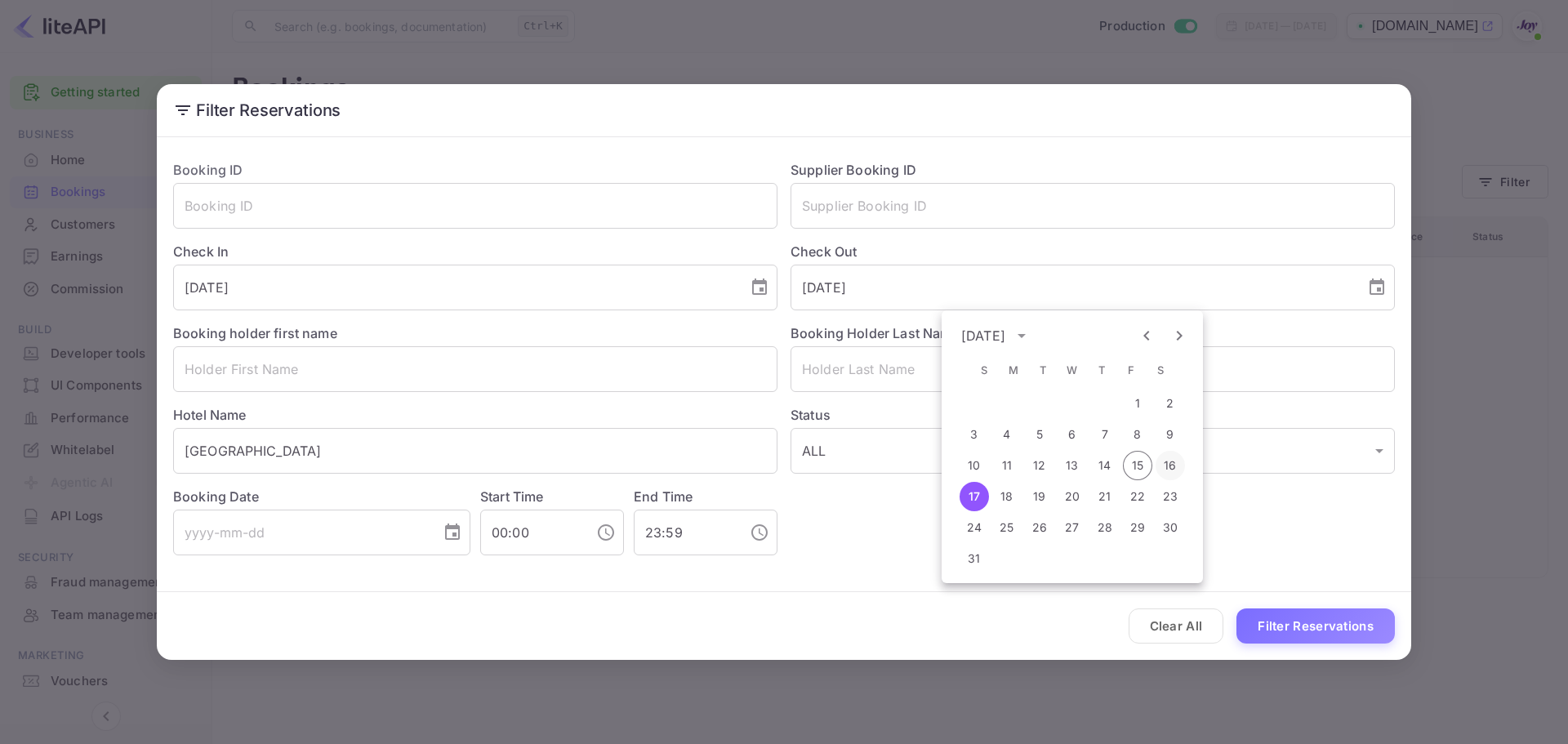
type input "[DATE]"
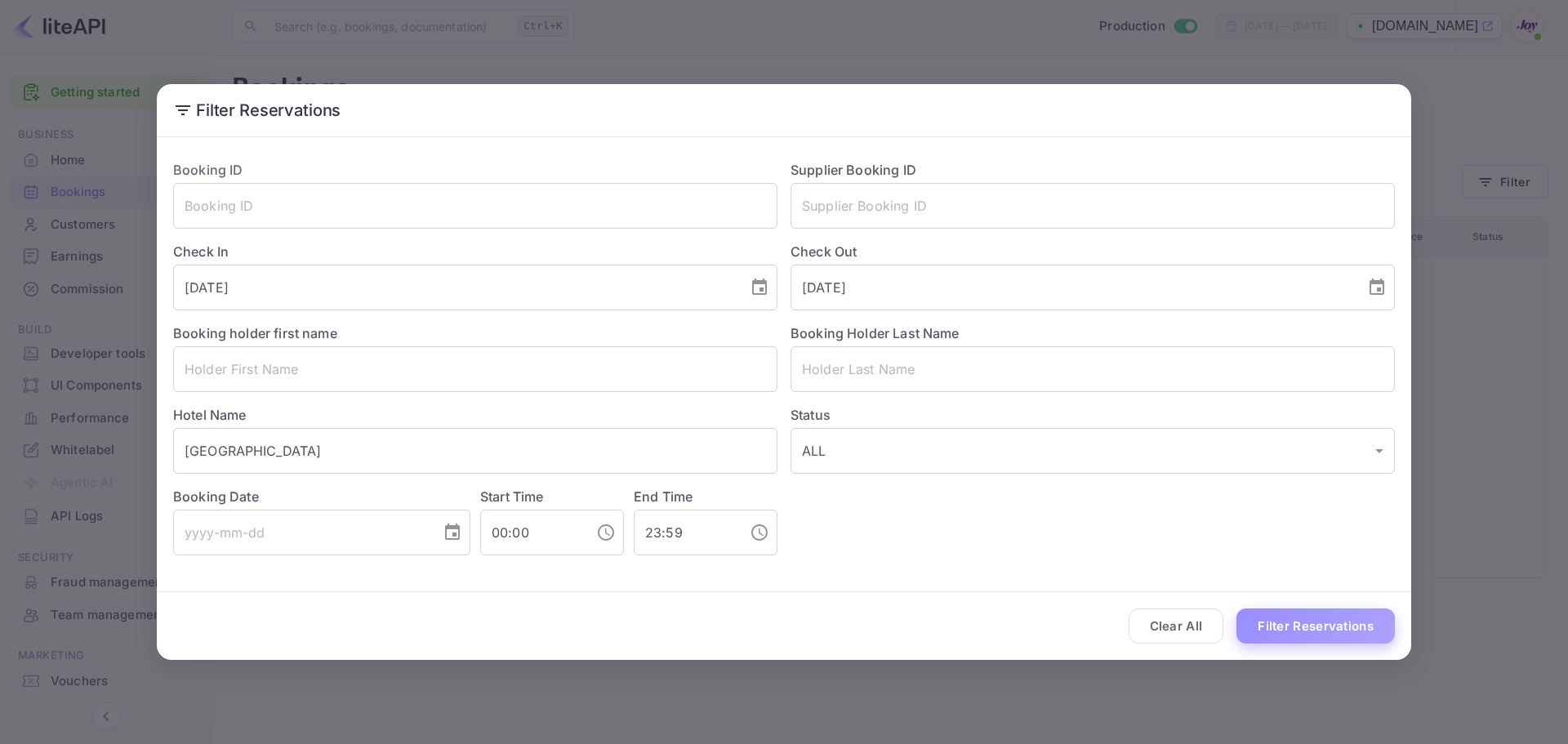
click at [1328, 639] on button "Filter Reservations" at bounding box center [1316, 626] width 158 height 35
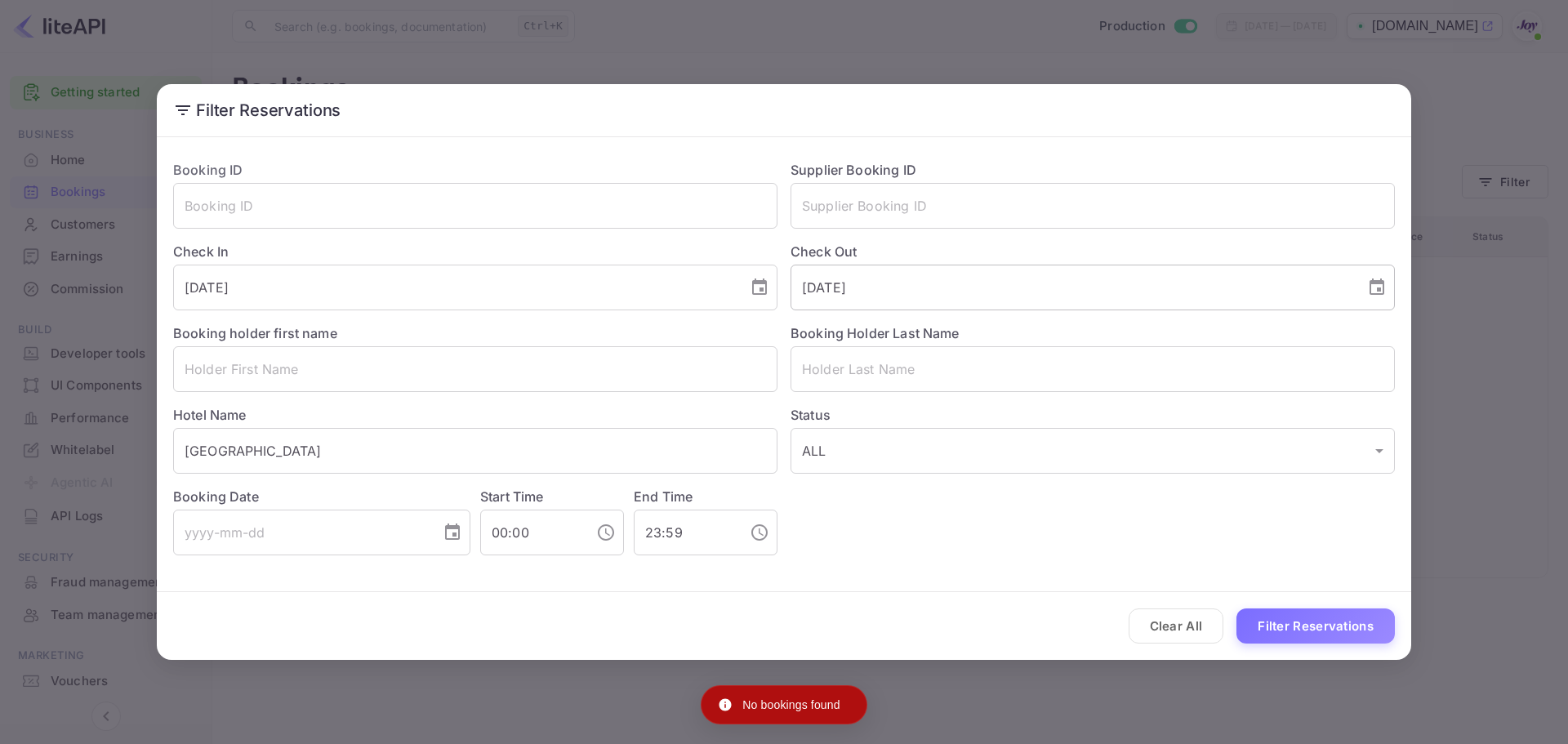
click at [921, 281] on input "[DATE]" at bounding box center [1072, 288] width 564 height 46
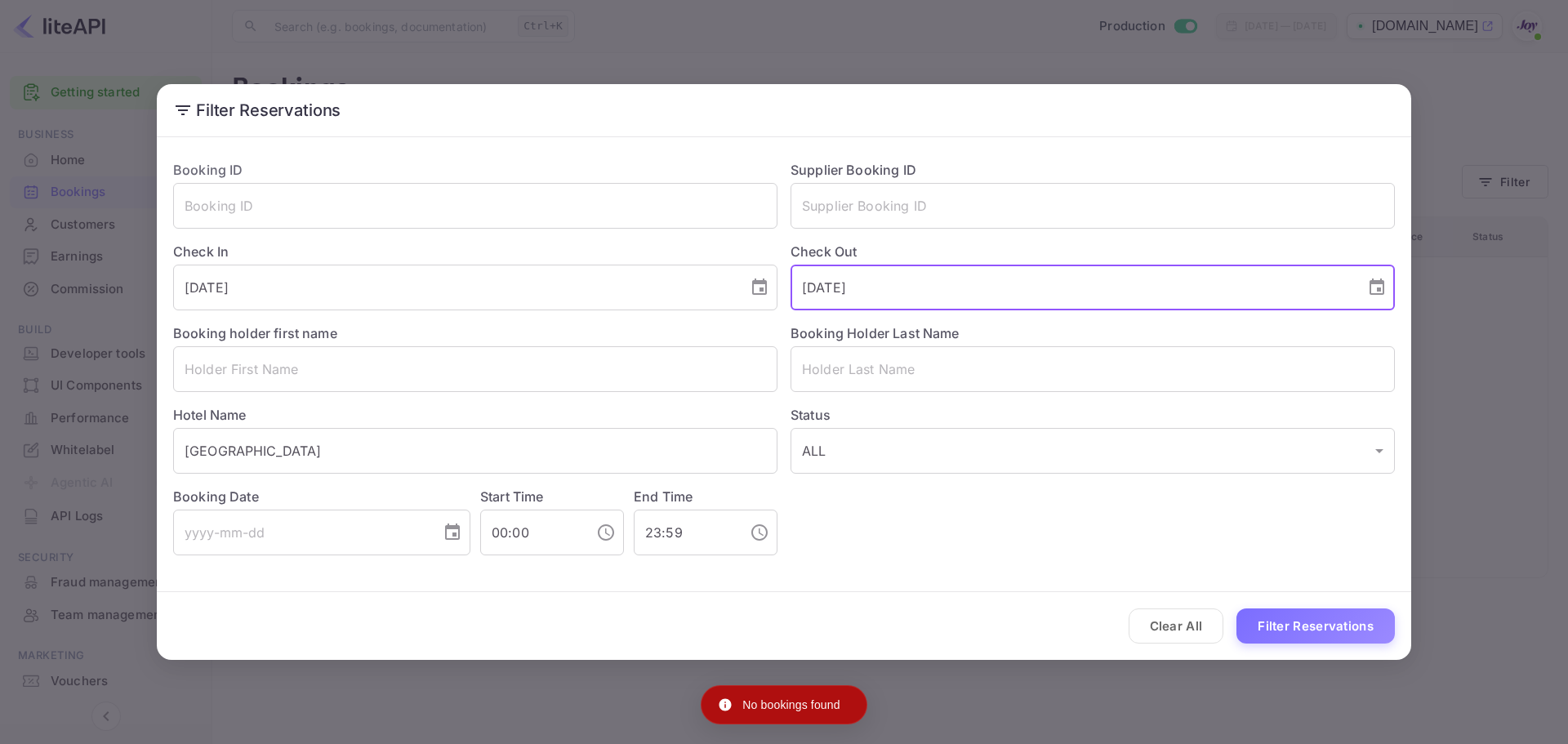
click at [921, 281] on input "[DATE]" at bounding box center [1072, 288] width 564 height 46
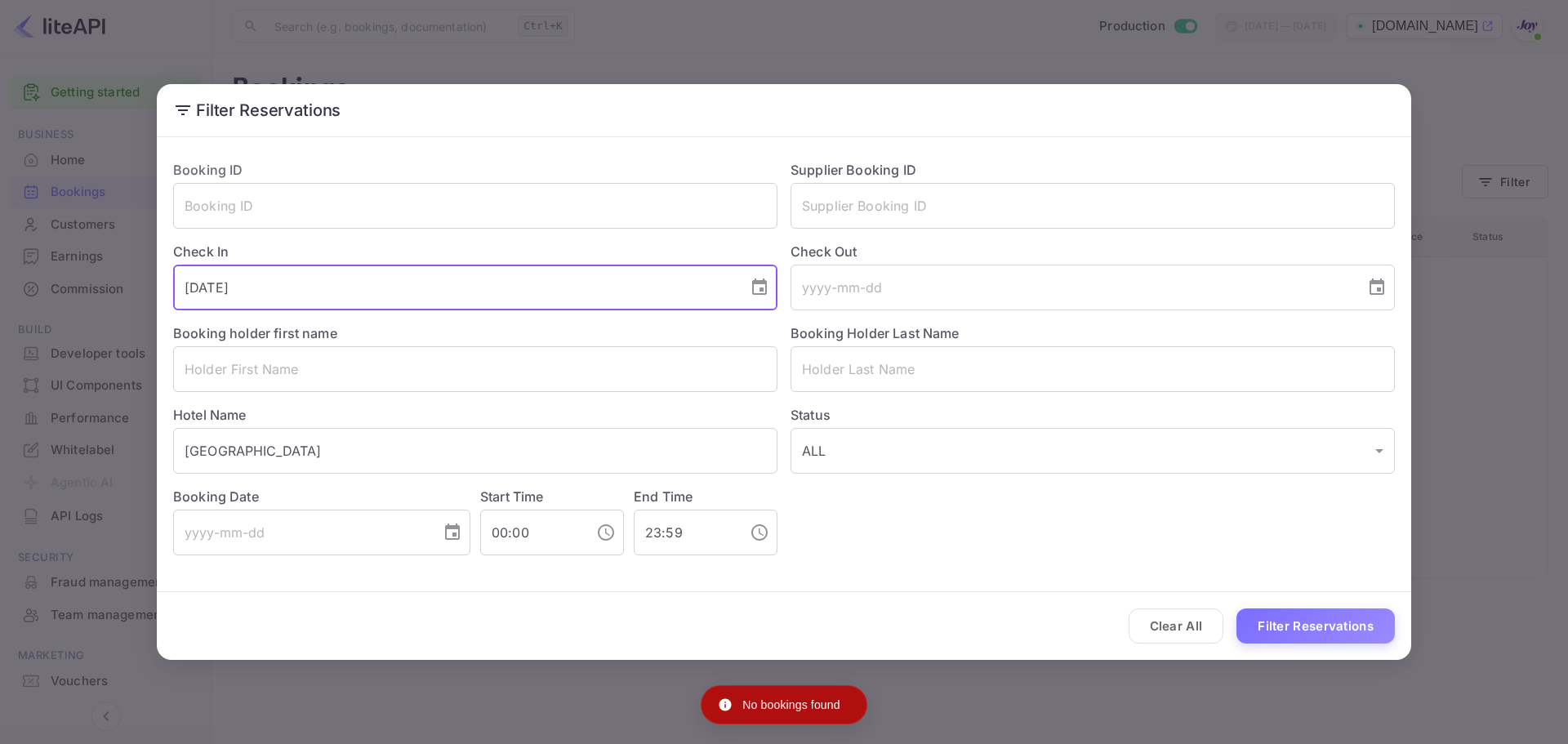
click at [476, 276] on input "[DATE]" at bounding box center [455, 288] width 564 height 46
click at [940, 391] on input "text" at bounding box center [1092, 369] width 604 height 46
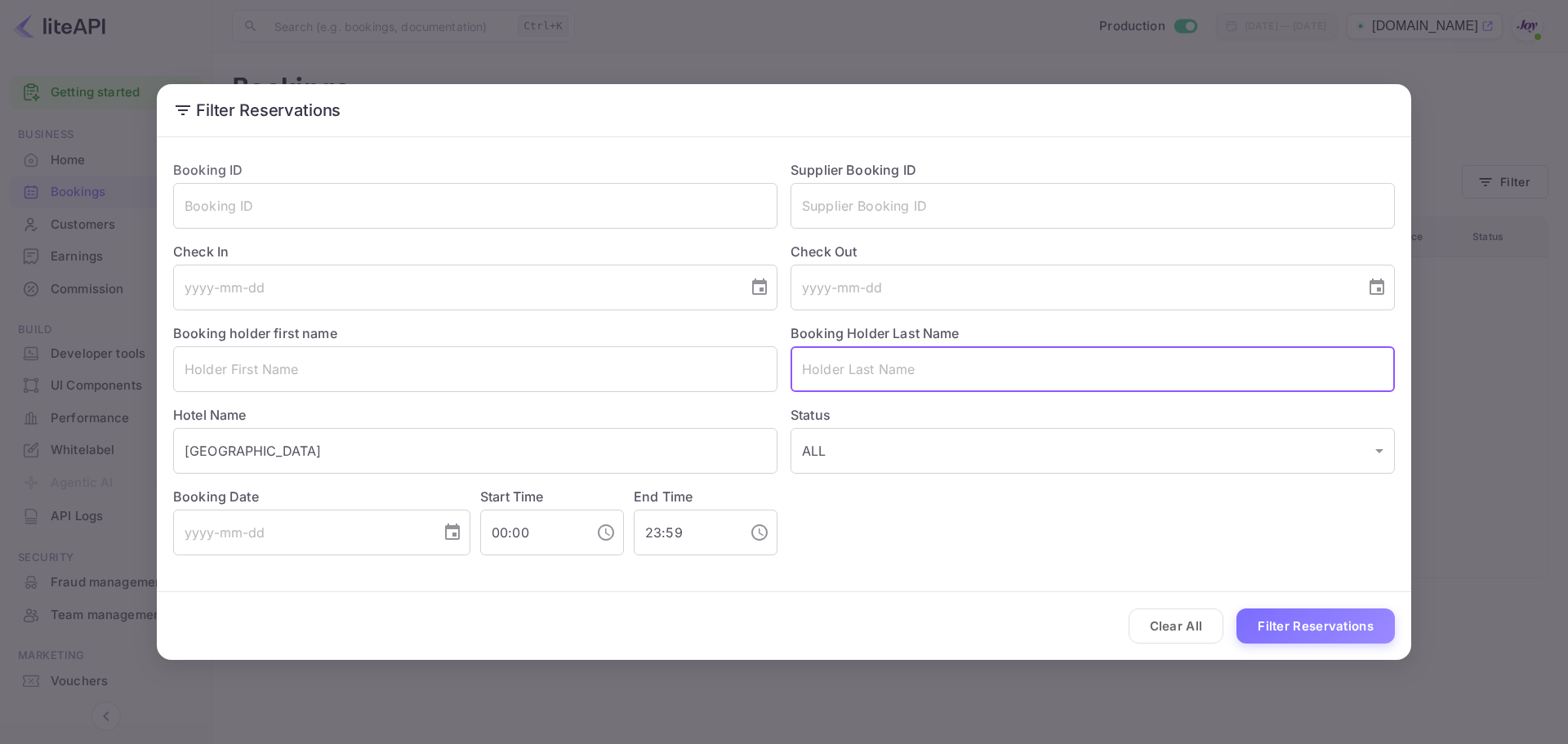
paste input "[PERSON_NAME]"
click at [912, 377] on input "text" at bounding box center [1092, 369] width 604 height 46
type input "[PERSON_NAME]"
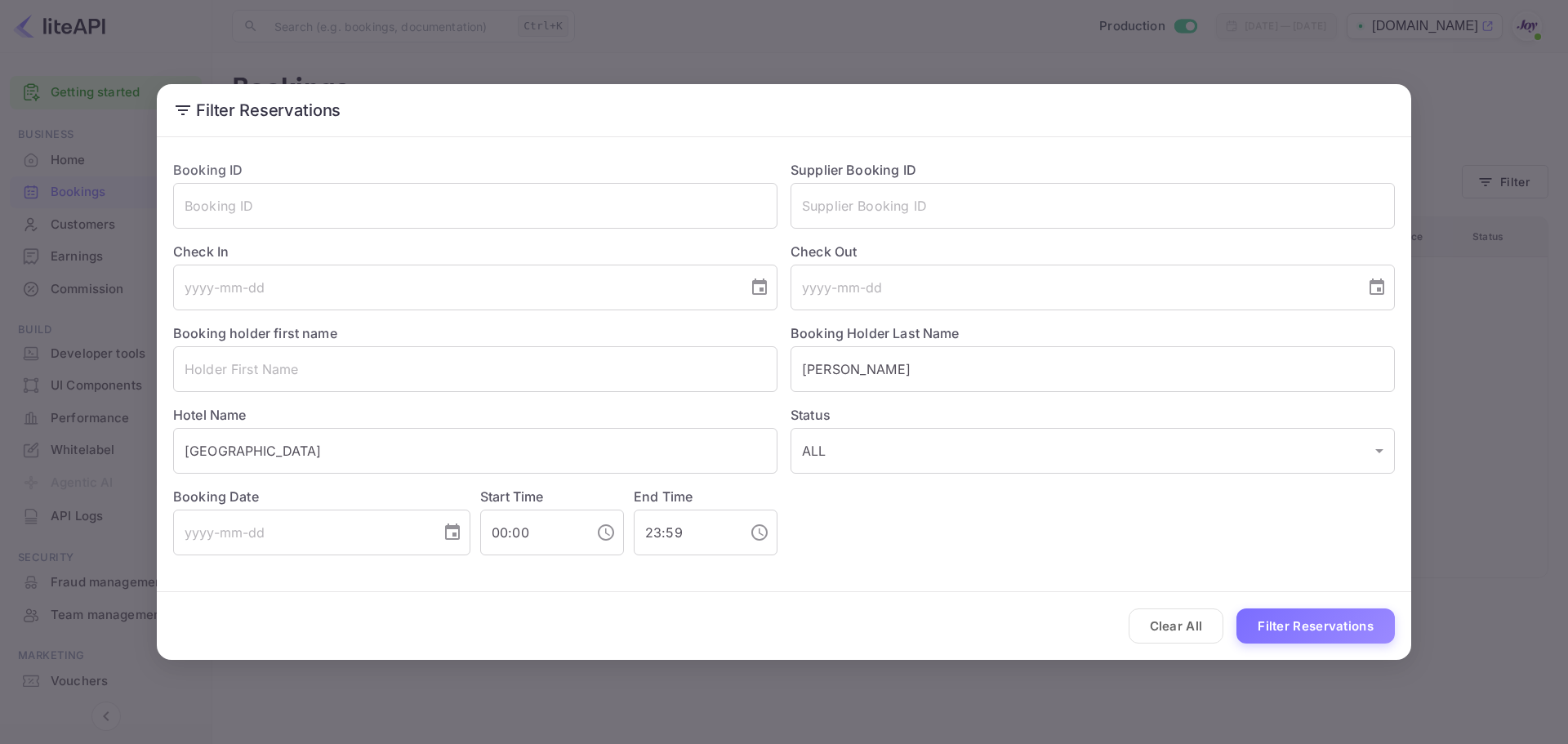
click at [1330, 646] on div "Clear All Filter Reservations" at bounding box center [784, 625] width 1255 height 68
click at [1330, 625] on button "Filter Reservations" at bounding box center [1316, 626] width 158 height 35
click at [405, 369] on input "text" at bounding box center [475, 369] width 604 height 46
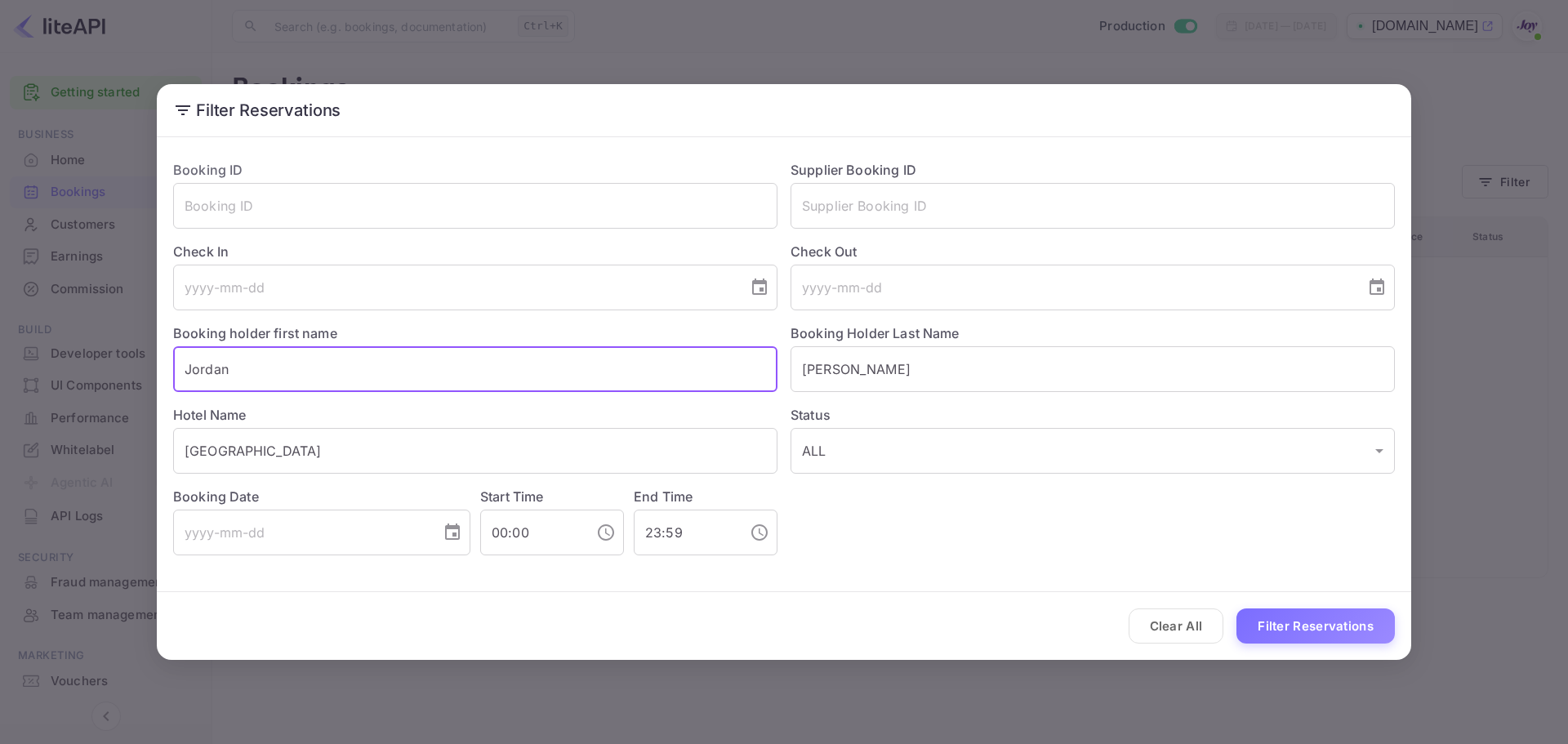
type input "Jordan"
click at [935, 533] on div "Booking ID ​ Supplier Booking ID ​ Check In ​ Check Out ​ Booking holder first …" at bounding box center [777, 351] width 1235 height 408
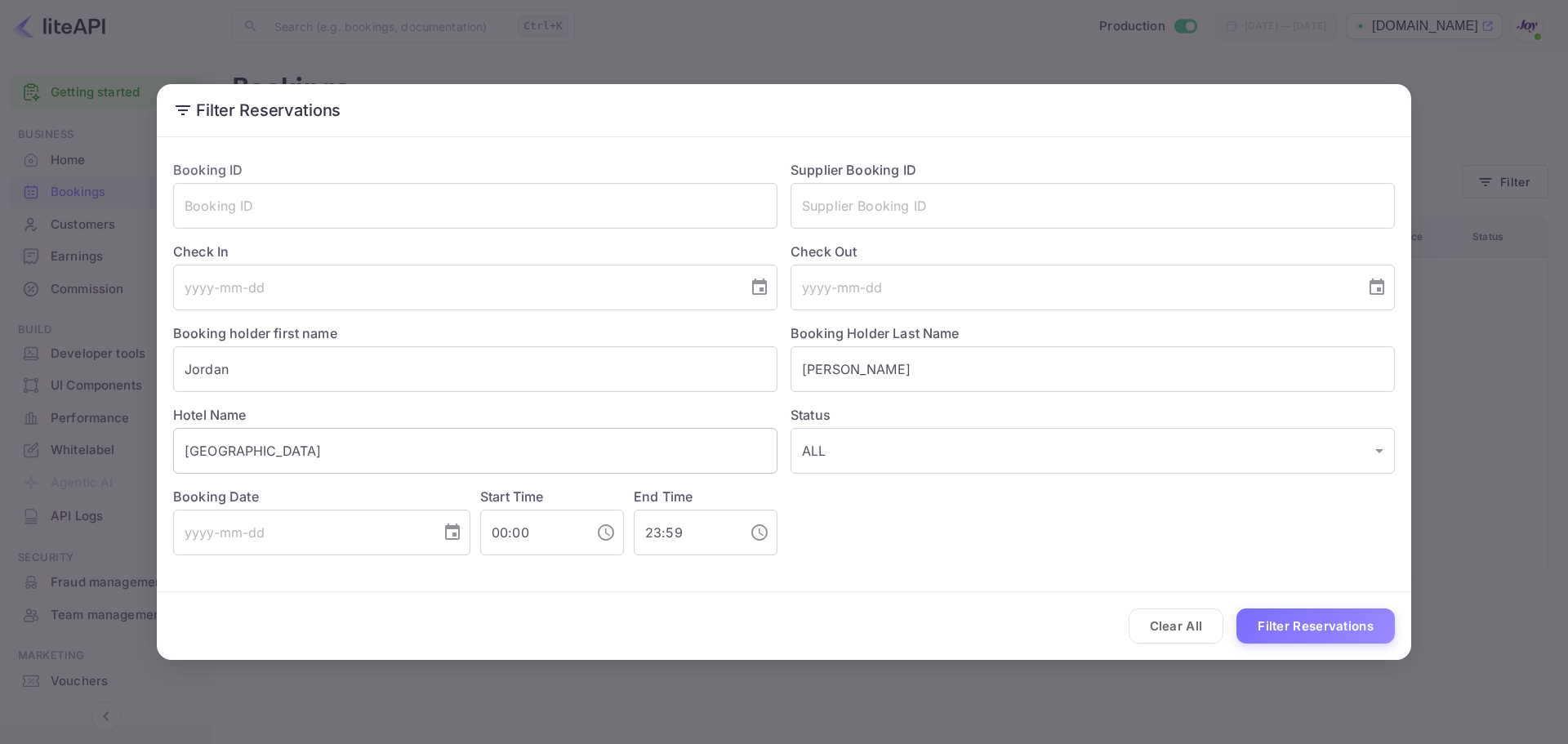
click at [361, 453] on input "[GEOGRAPHIC_DATA]" at bounding box center [475, 451] width 604 height 46
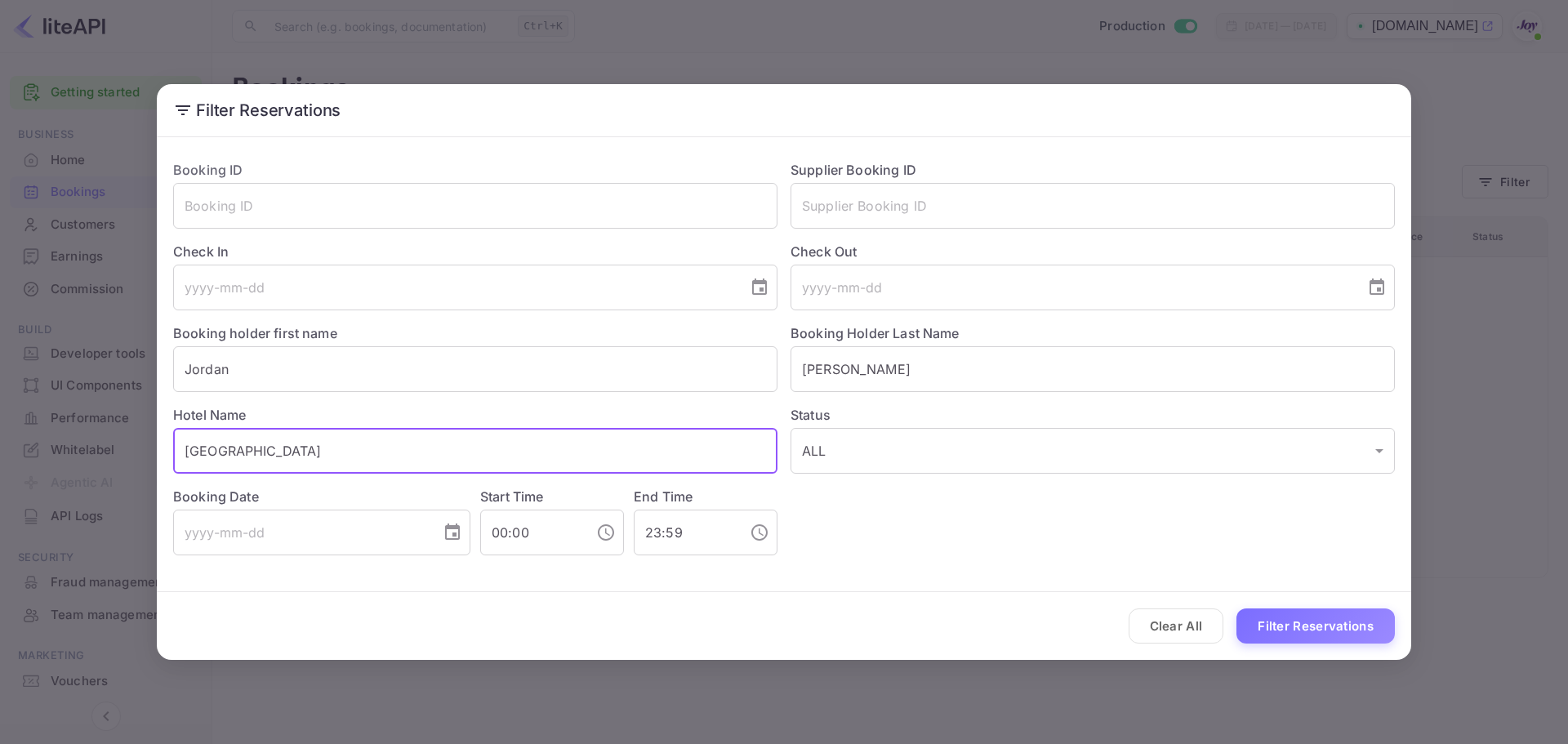
click at [1007, 530] on div "Booking ID ​ Supplier Booking ID ​ Check In ​ Check Out ​ Booking holder first …" at bounding box center [777, 351] width 1235 height 408
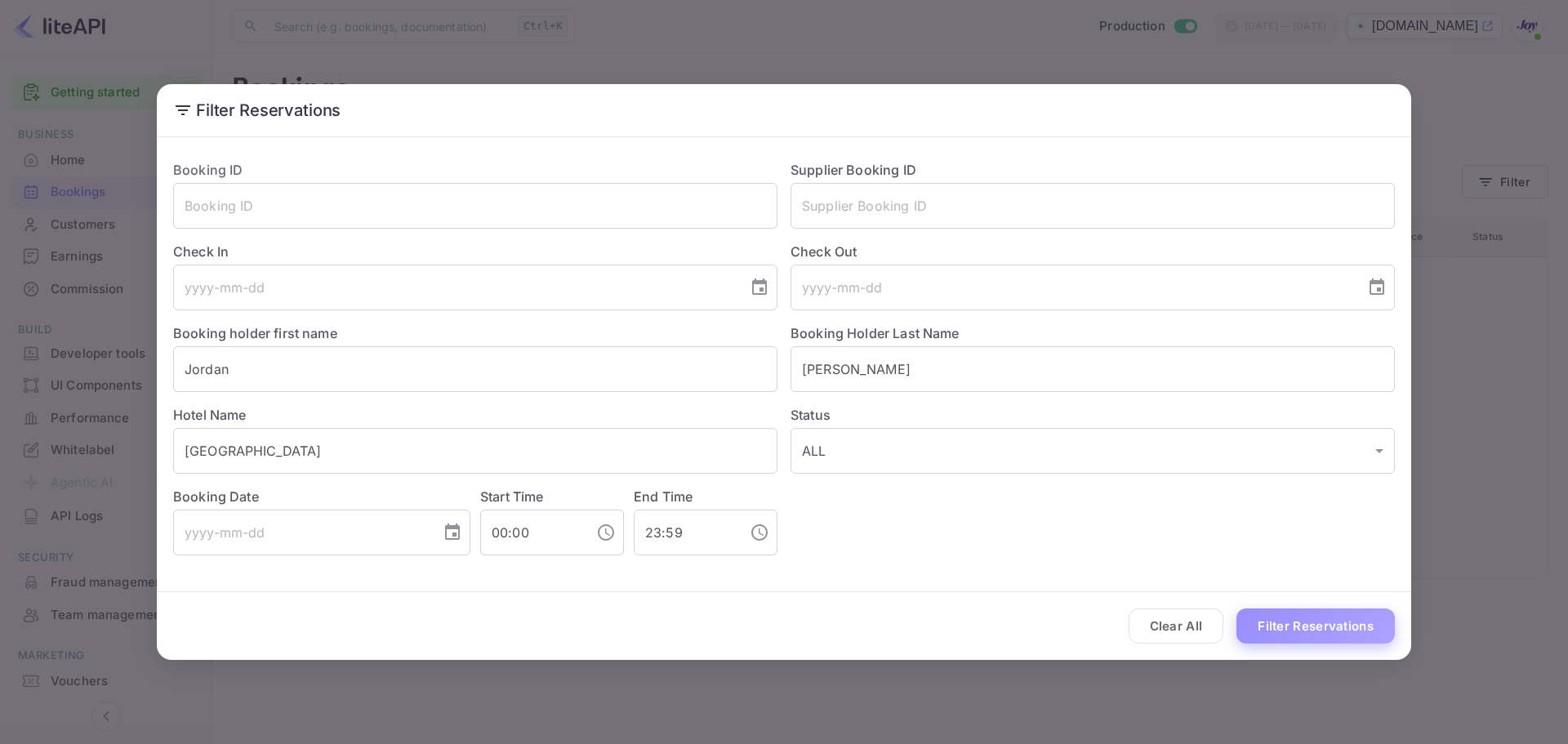
click at [1274, 621] on button "Filter Reservations" at bounding box center [1316, 626] width 158 height 35
click at [966, 525] on div "Booking ID ​ Supplier Booking ID ​ Check In ​ Check Out ​ Booking holder first …" at bounding box center [777, 351] width 1235 height 408
click at [889, 371] on input "[PERSON_NAME]" at bounding box center [1092, 369] width 604 height 46
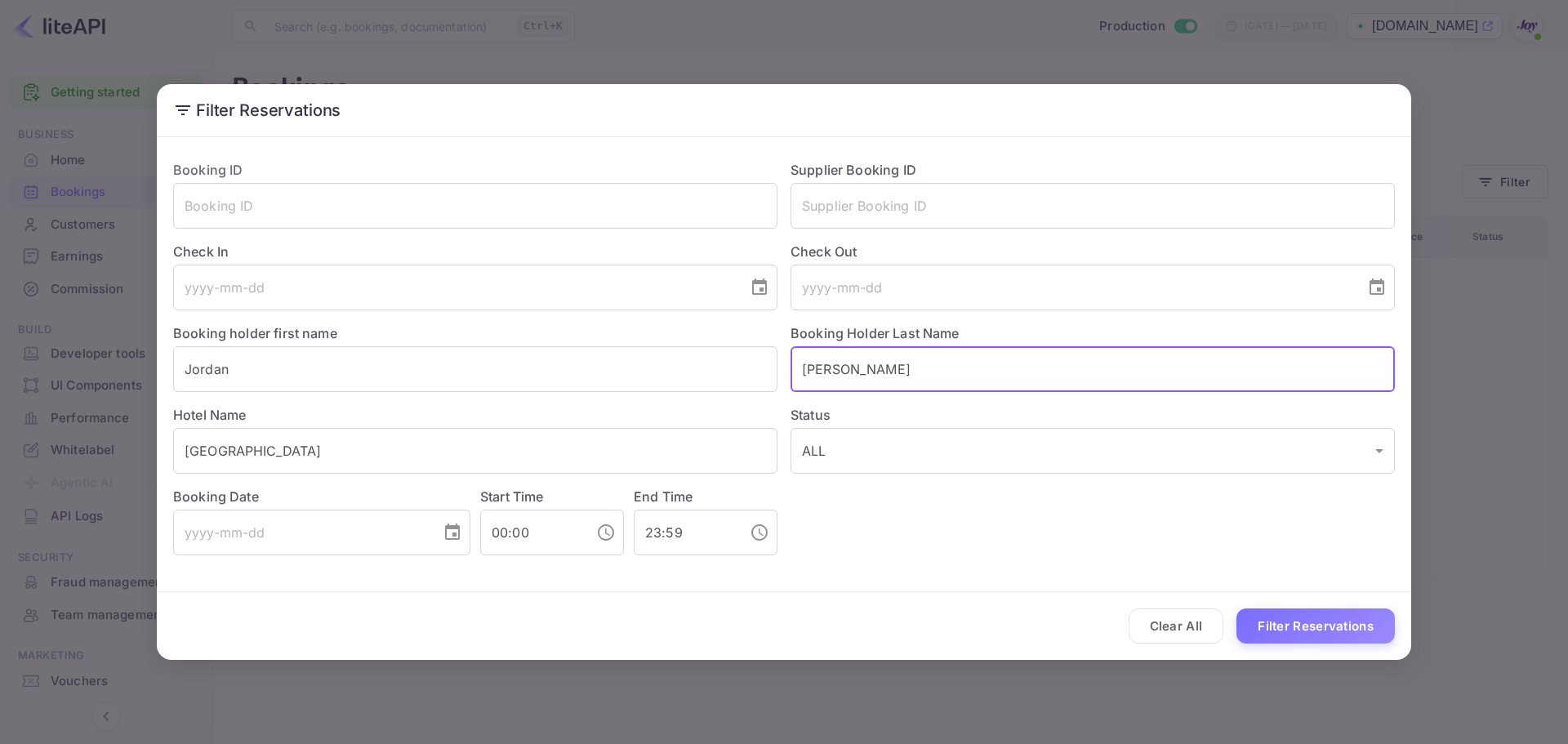
click at [889, 371] on input "[PERSON_NAME]" at bounding box center [1092, 369] width 604 height 46
click at [527, 369] on input "Jordan" at bounding box center [475, 369] width 604 height 46
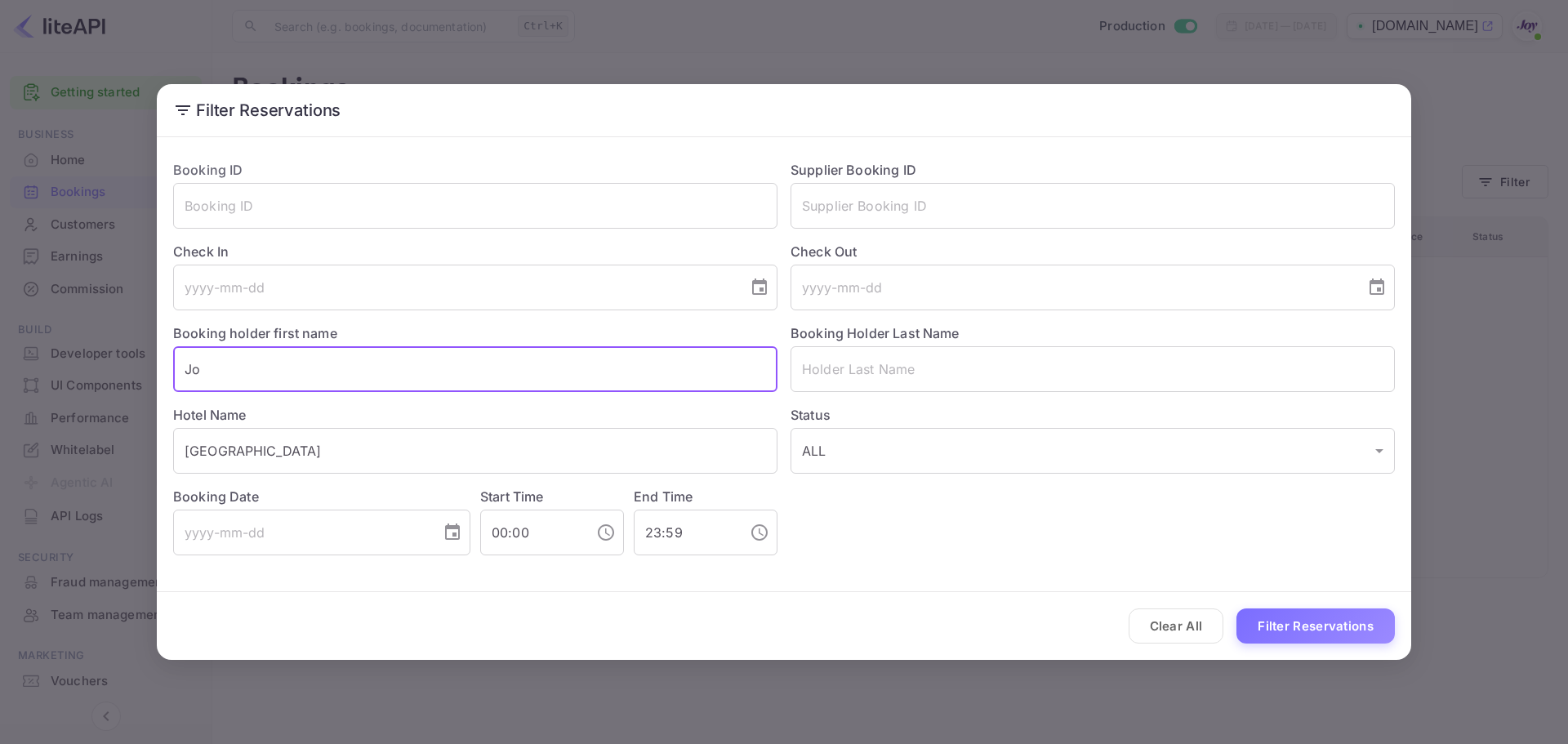
type input "J"
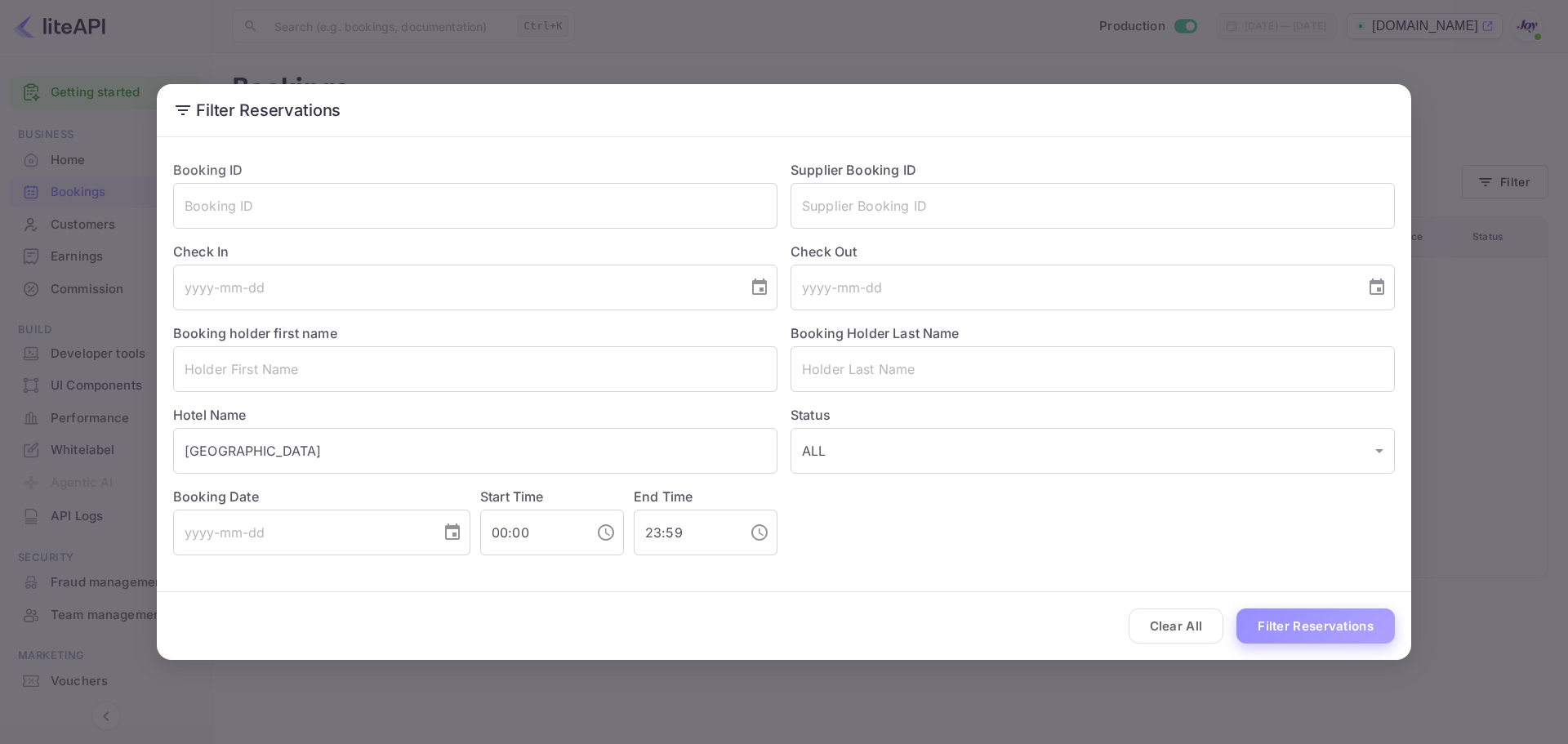
click at [1303, 625] on button "Filter Reservations" at bounding box center [1316, 626] width 158 height 35
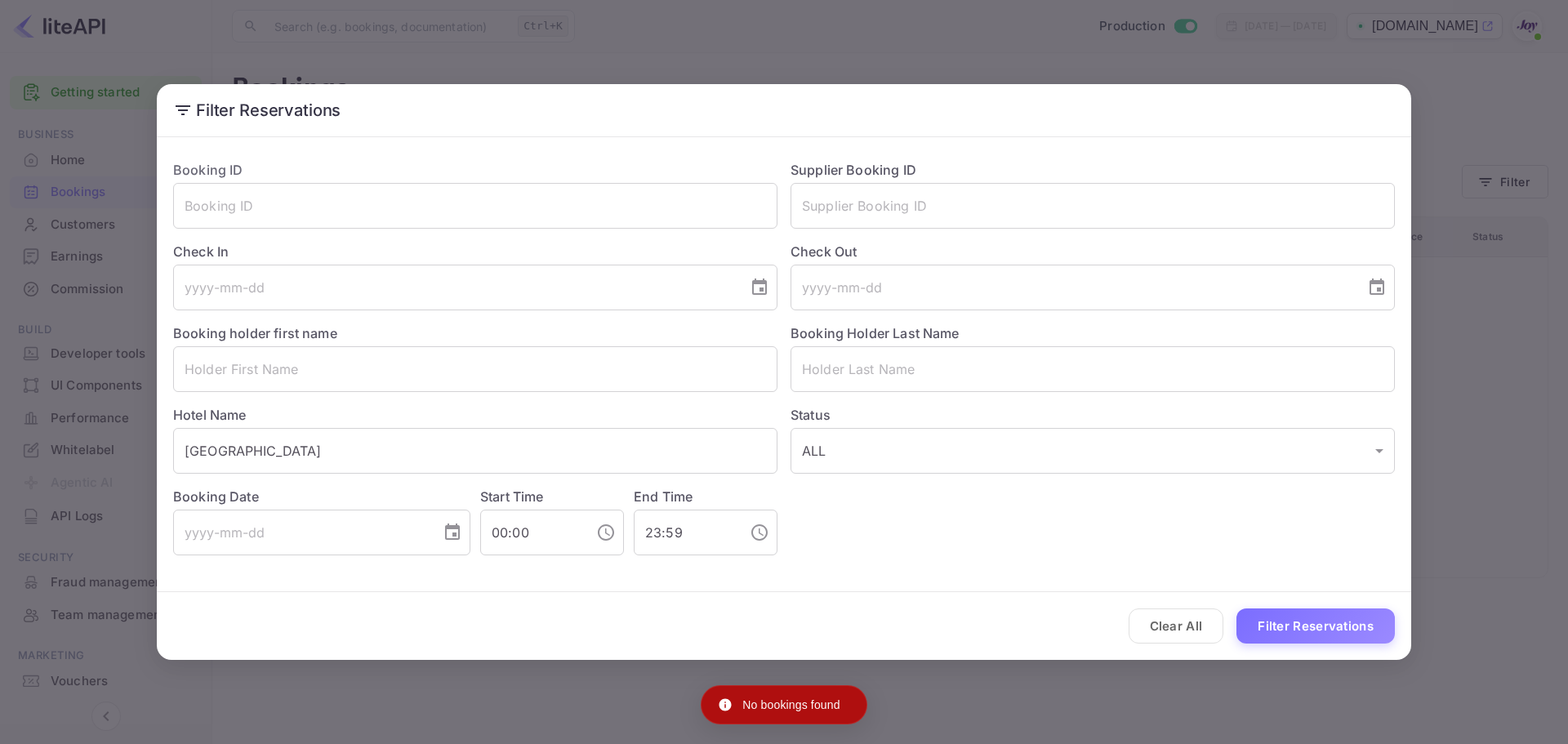
click at [1188, 567] on div "Booking ID ​ Supplier Booking ID ​ Check In ​ Check Out ​ Booking holder first …" at bounding box center [784, 357] width 1255 height 428
